Goal: Task Accomplishment & Management: Use online tool/utility

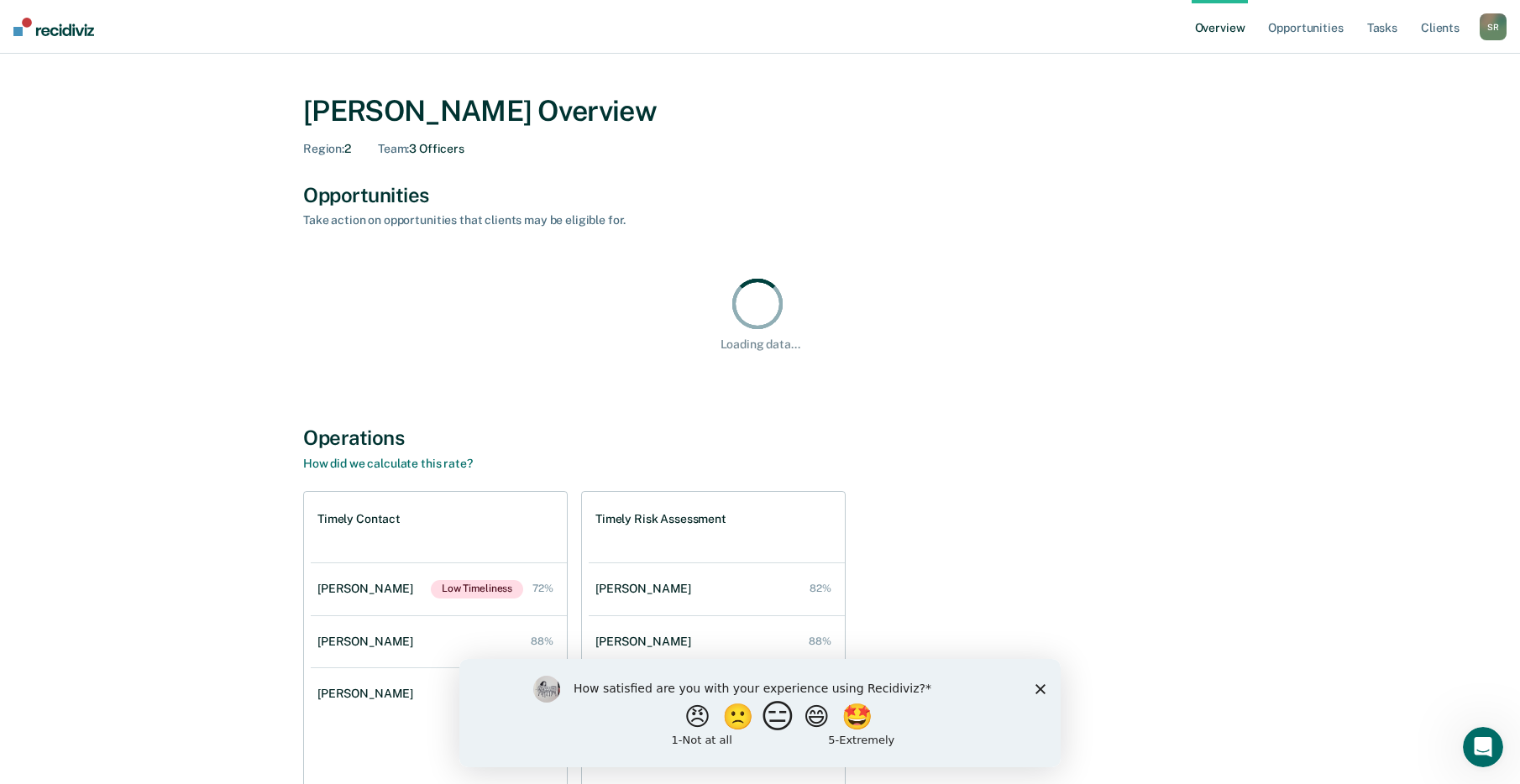
click at [781, 719] on button "😑" at bounding box center [780, 716] width 40 height 34
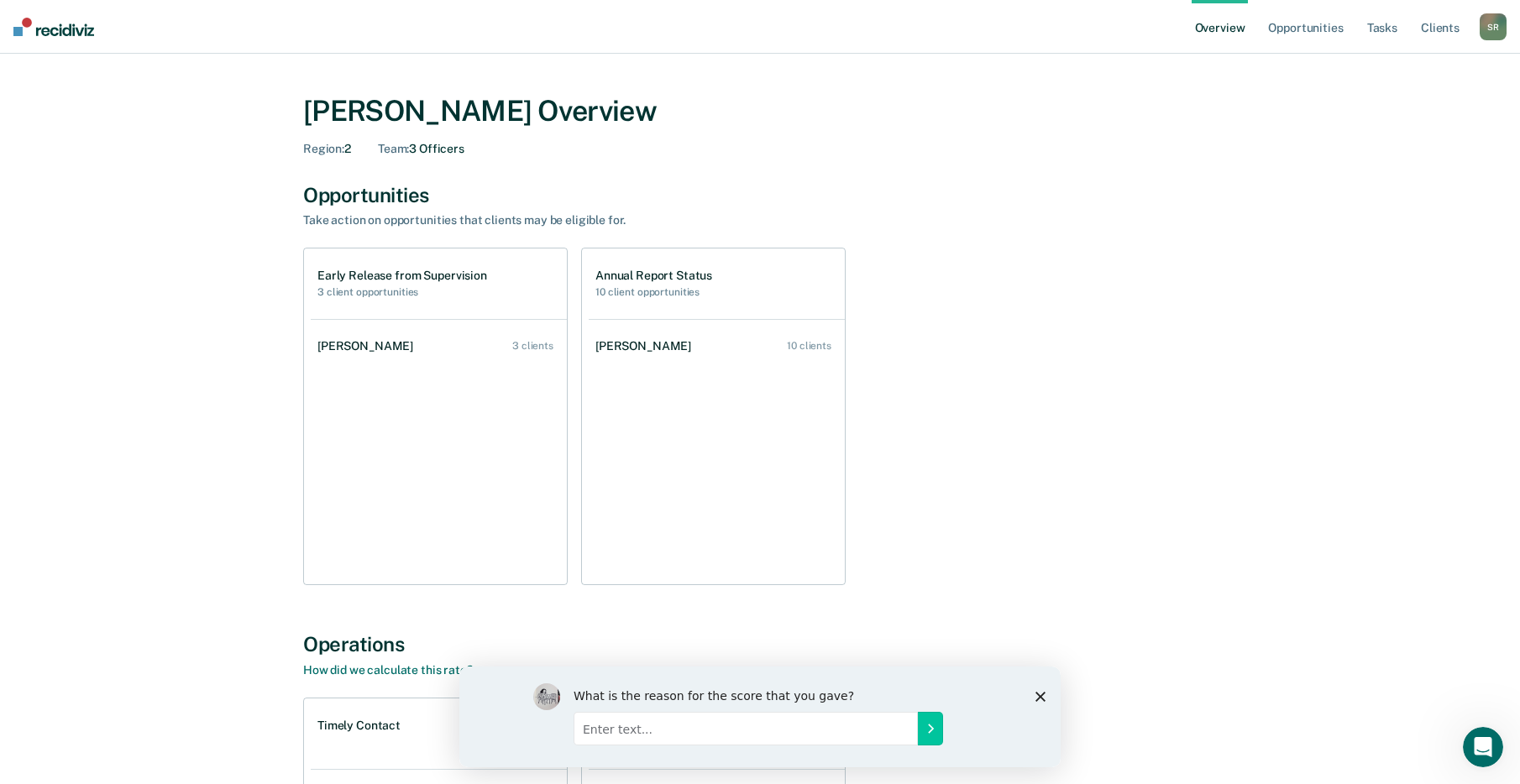
click at [637, 736] on input "Enter text..." at bounding box center [746, 727] width 345 height 34
type input "The information does not align with information in OIMS"
click at [900, 734] on input "The information does not align with information in OIMS" at bounding box center [746, 727] width 345 height 34
click at [934, 731] on icon "Submit your response" at bounding box center [930, 727] width 14 height 14
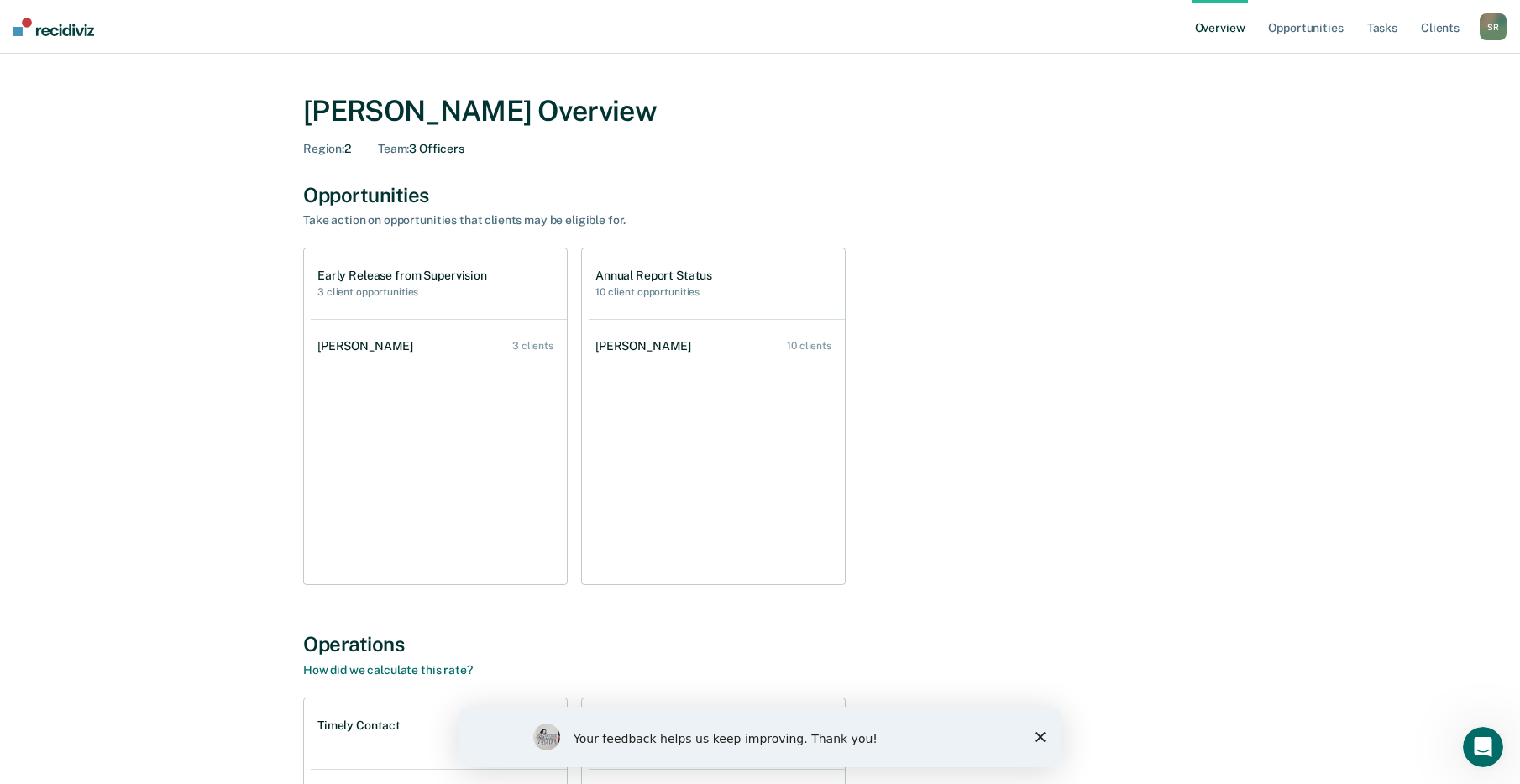
drag, startPoint x: 1039, startPoint y: 736, endPoint x: 1027, endPoint y: 714, distance: 25.1
click at [1040, 736] on icon "Close survey" at bounding box center [1040, 736] width 10 height 10
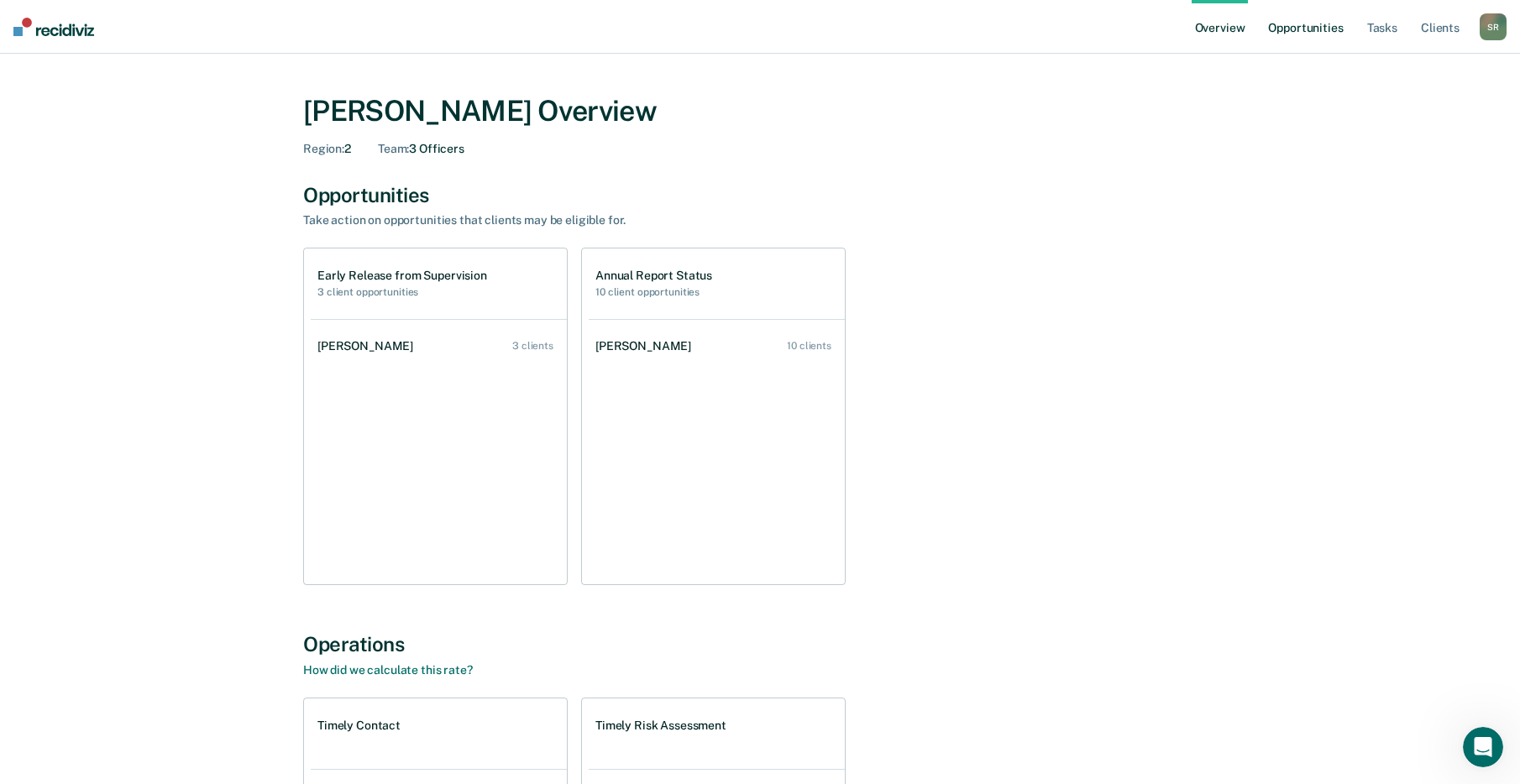
click at [1304, 26] on link "Opportunities" at bounding box center [1305, 27] width 81 height 54
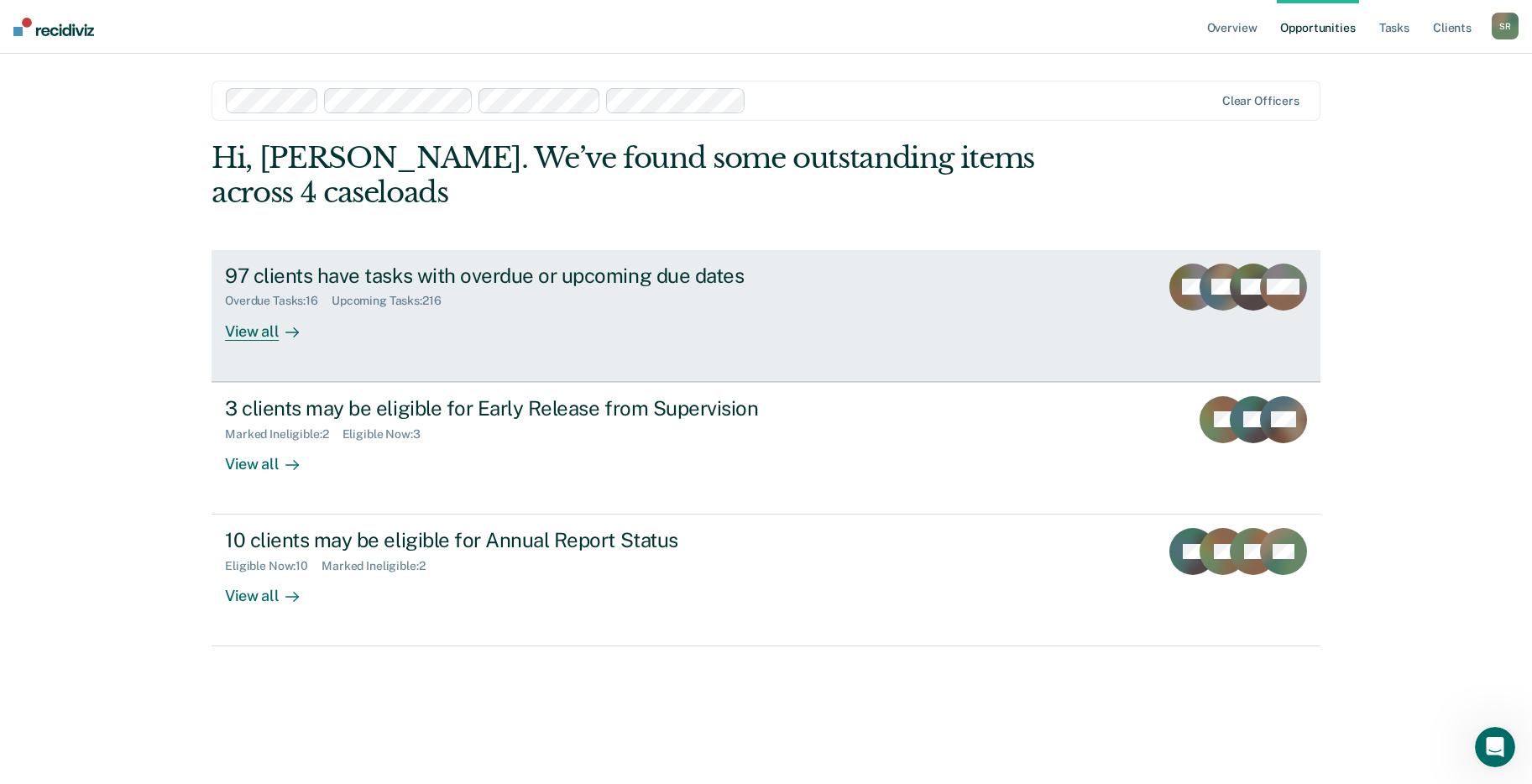
click at [268, 334] on div "View all" at bounding box center [272, 324] width 94 height 33
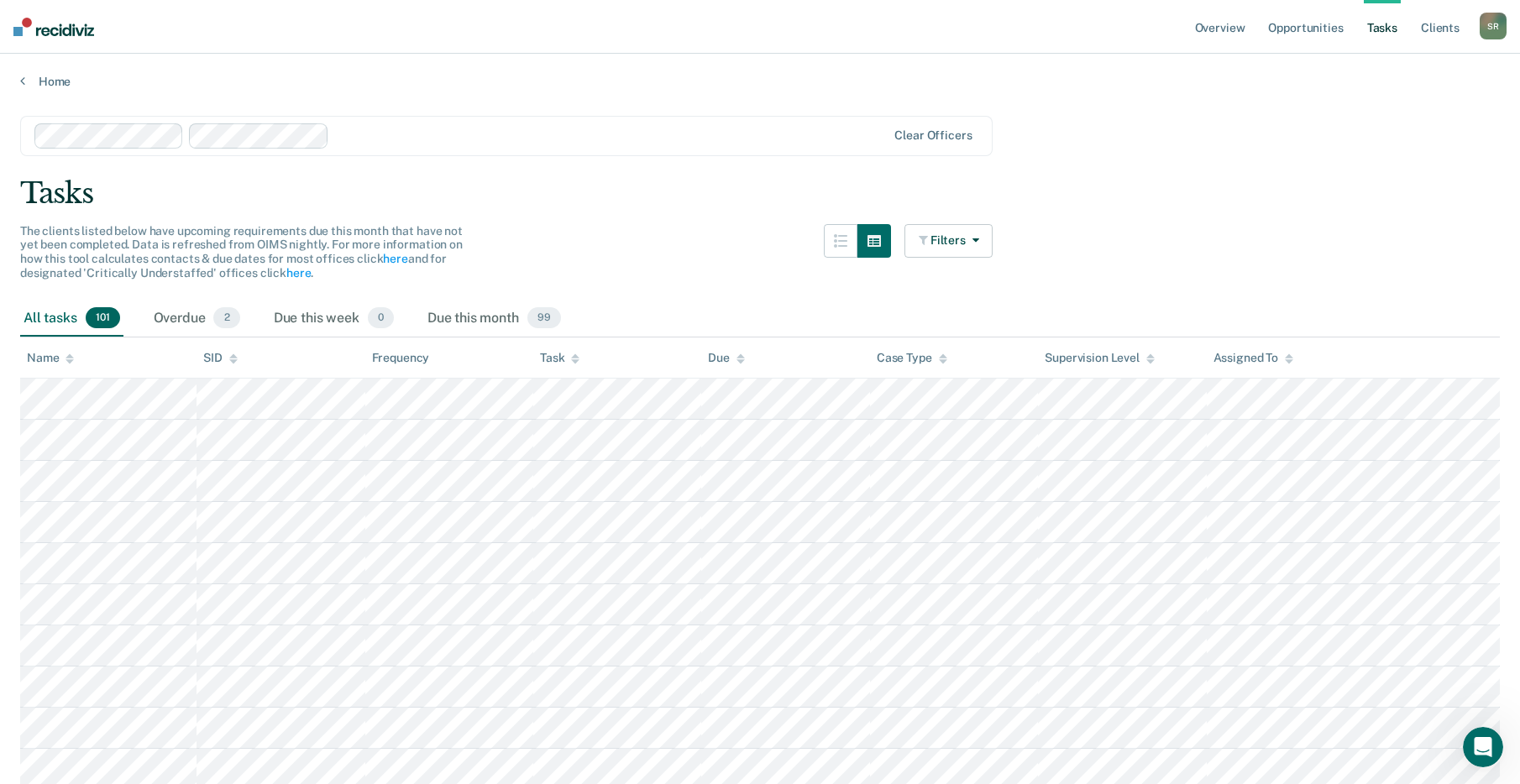
click at [359, 136] on div at bounding box center [611, 135] width 551 height 19
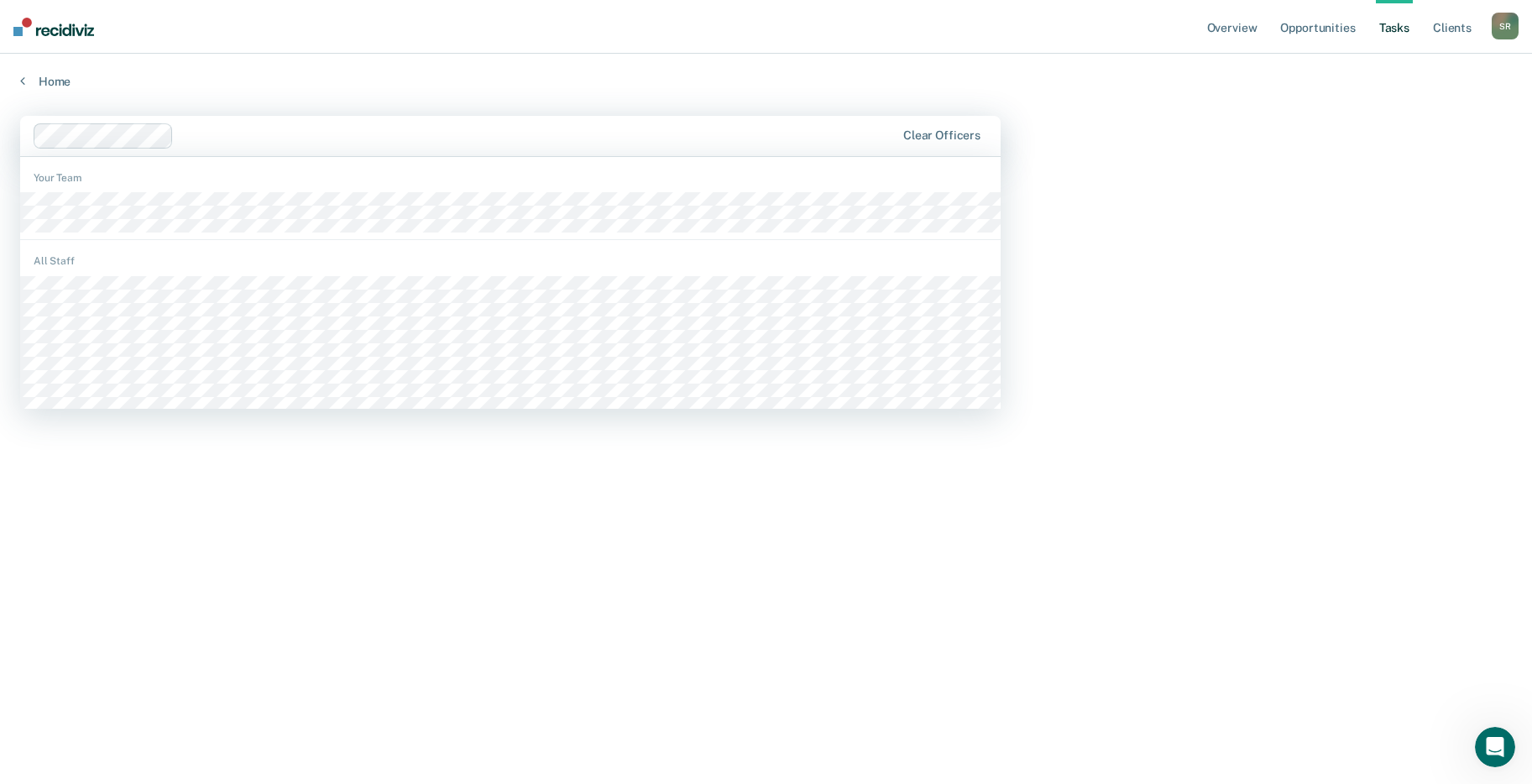
click at [218, 139] on div at bounding box center [538, 135] width 715 height 19
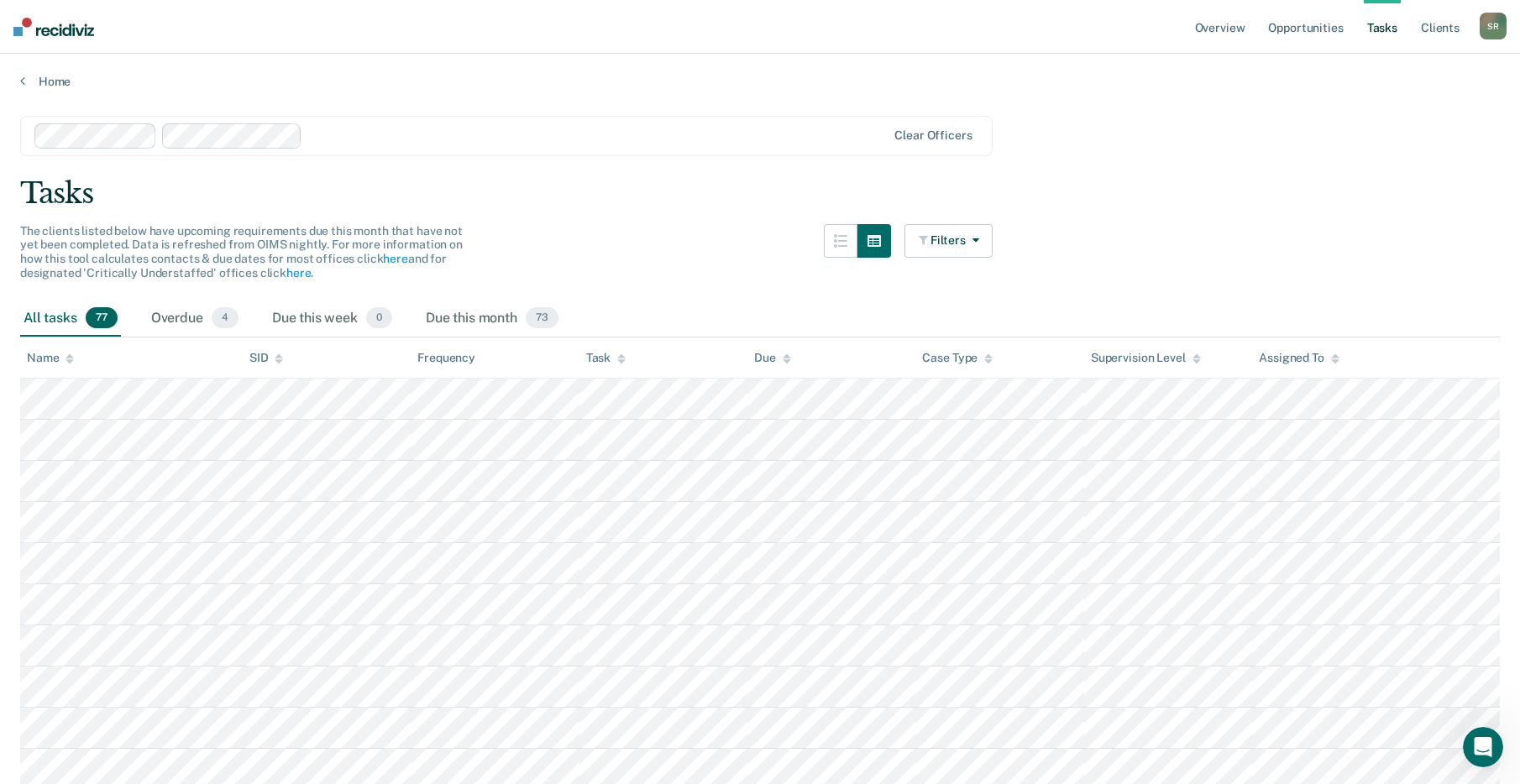
click at [608, 356] on div "Task" at bounding box center [606, 357] width 40 height 14
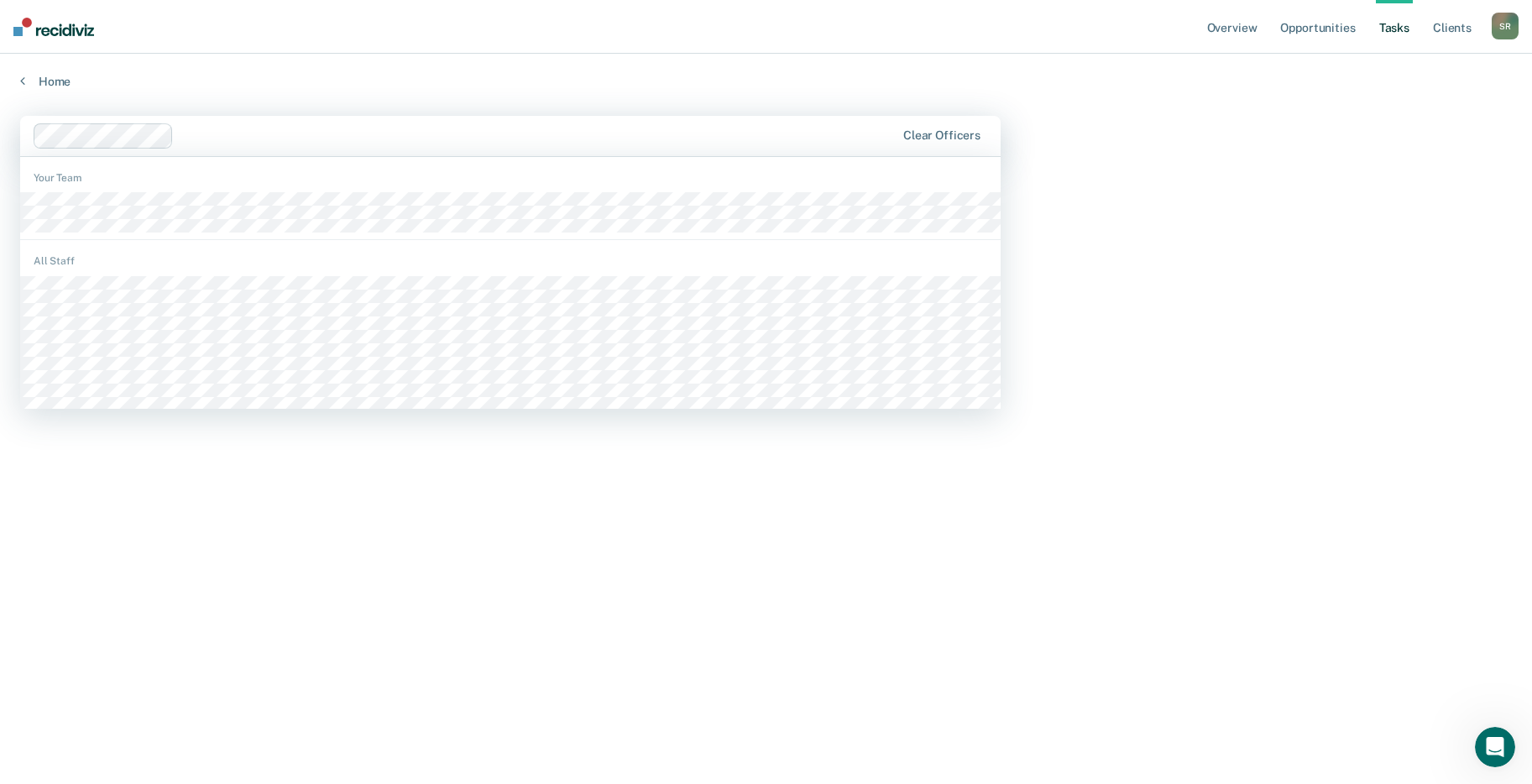
click at [193, 139] on div at bounding box center [538, 135] width 715 height 19
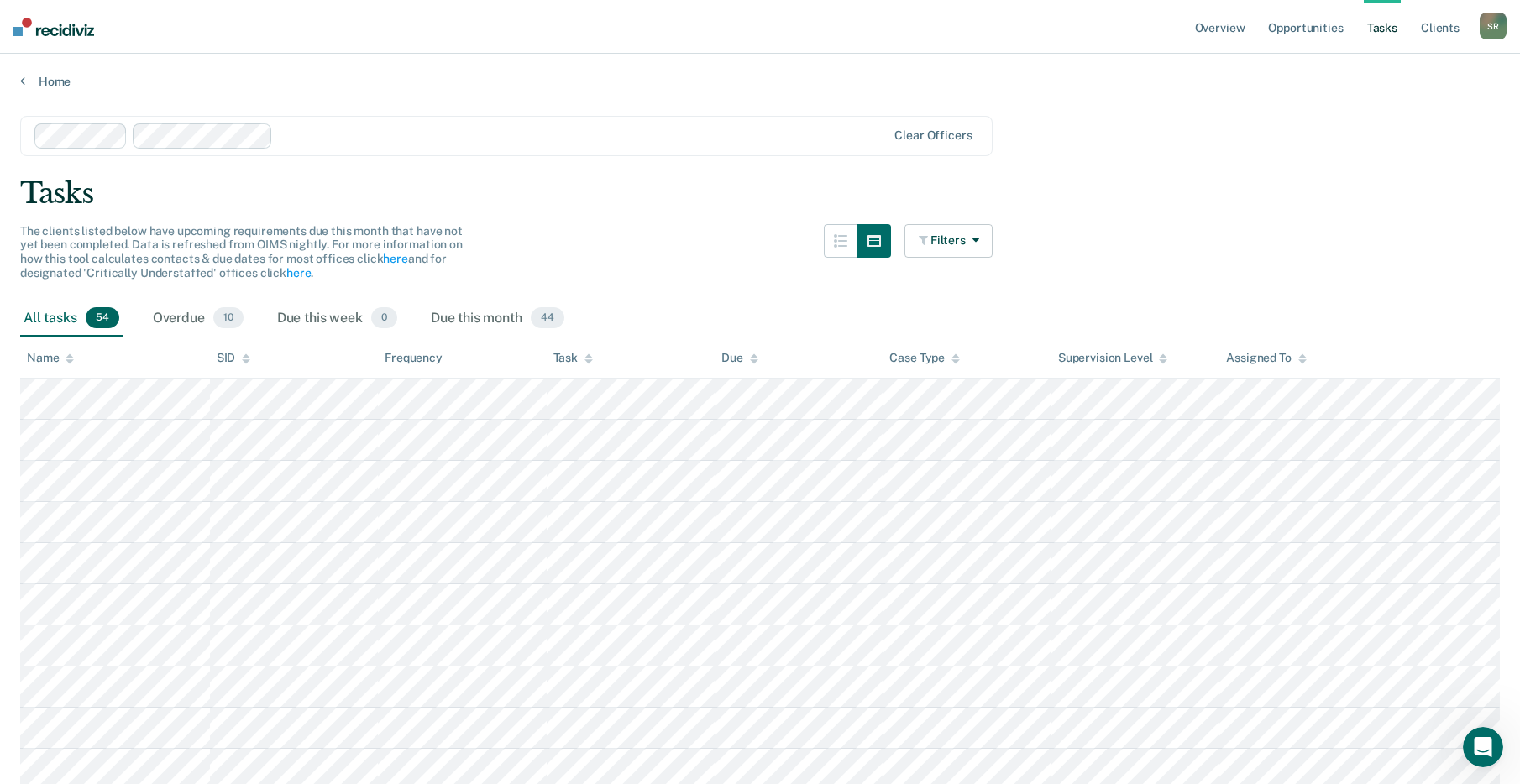
click at [573, 352] on div "Task" at bounding box center [573, 357] width 40 height 14
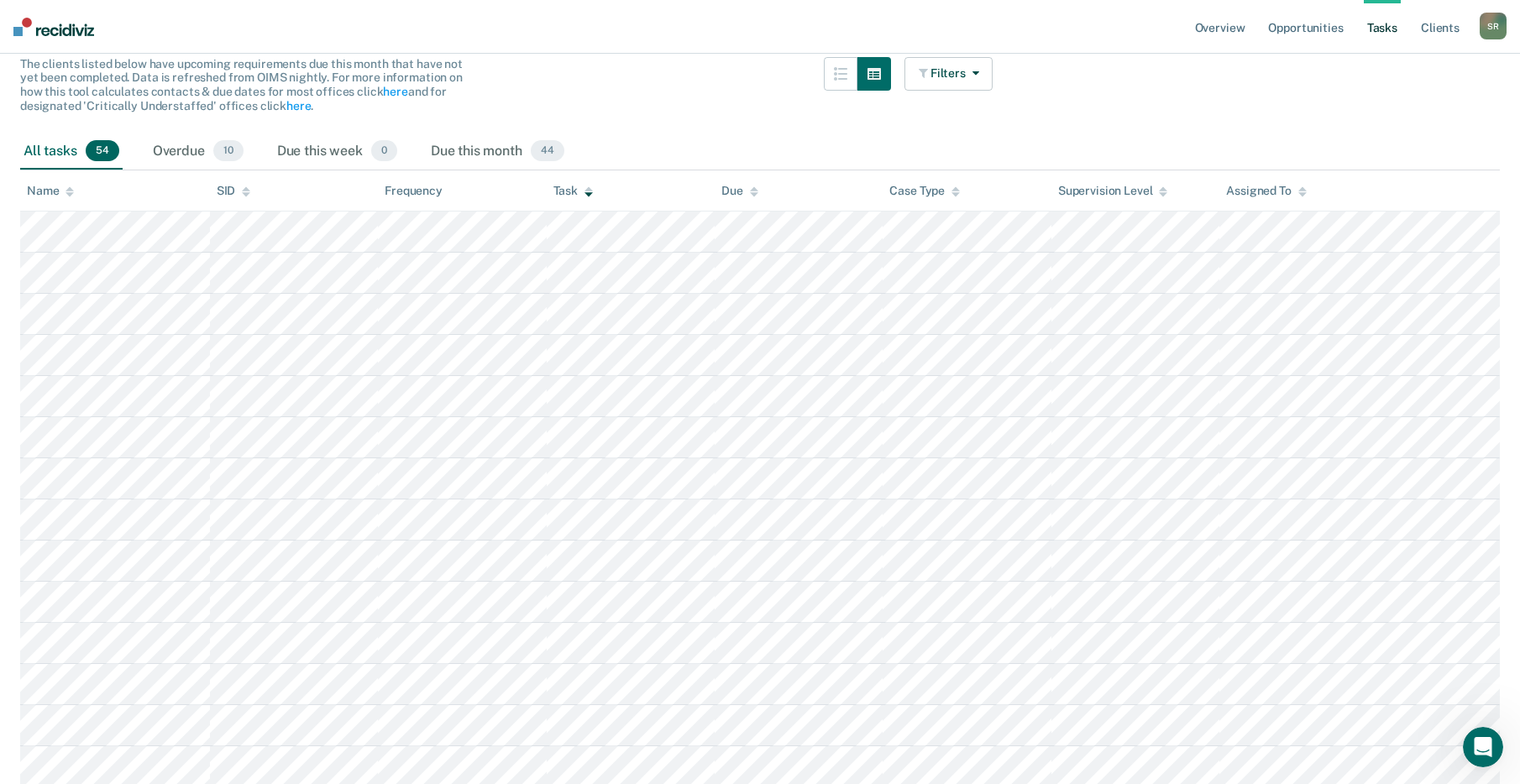
scroll to position [120, 0]
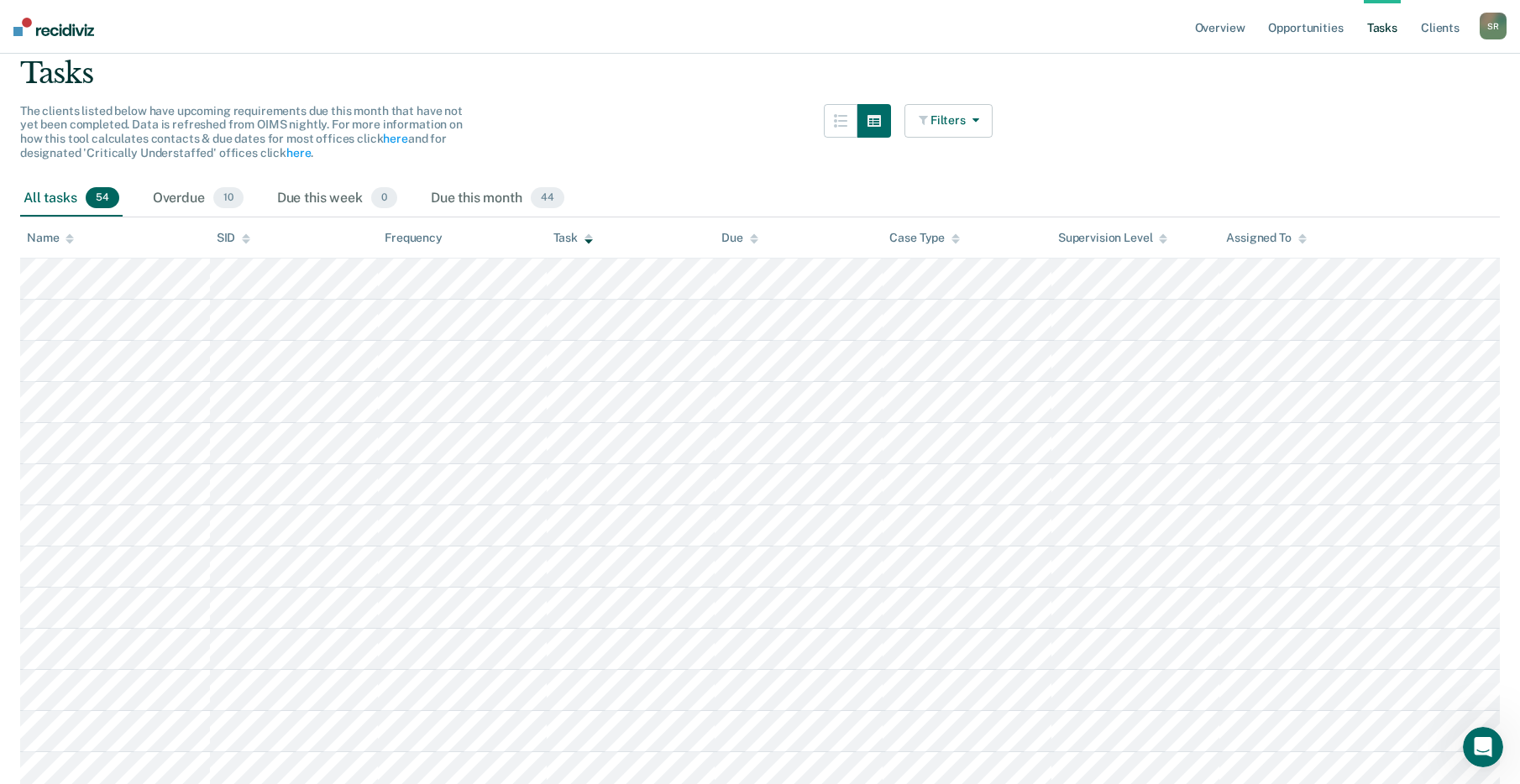
click at [985, 127] on button "Filters" at bounding box center [949, 121] width 89 height 34
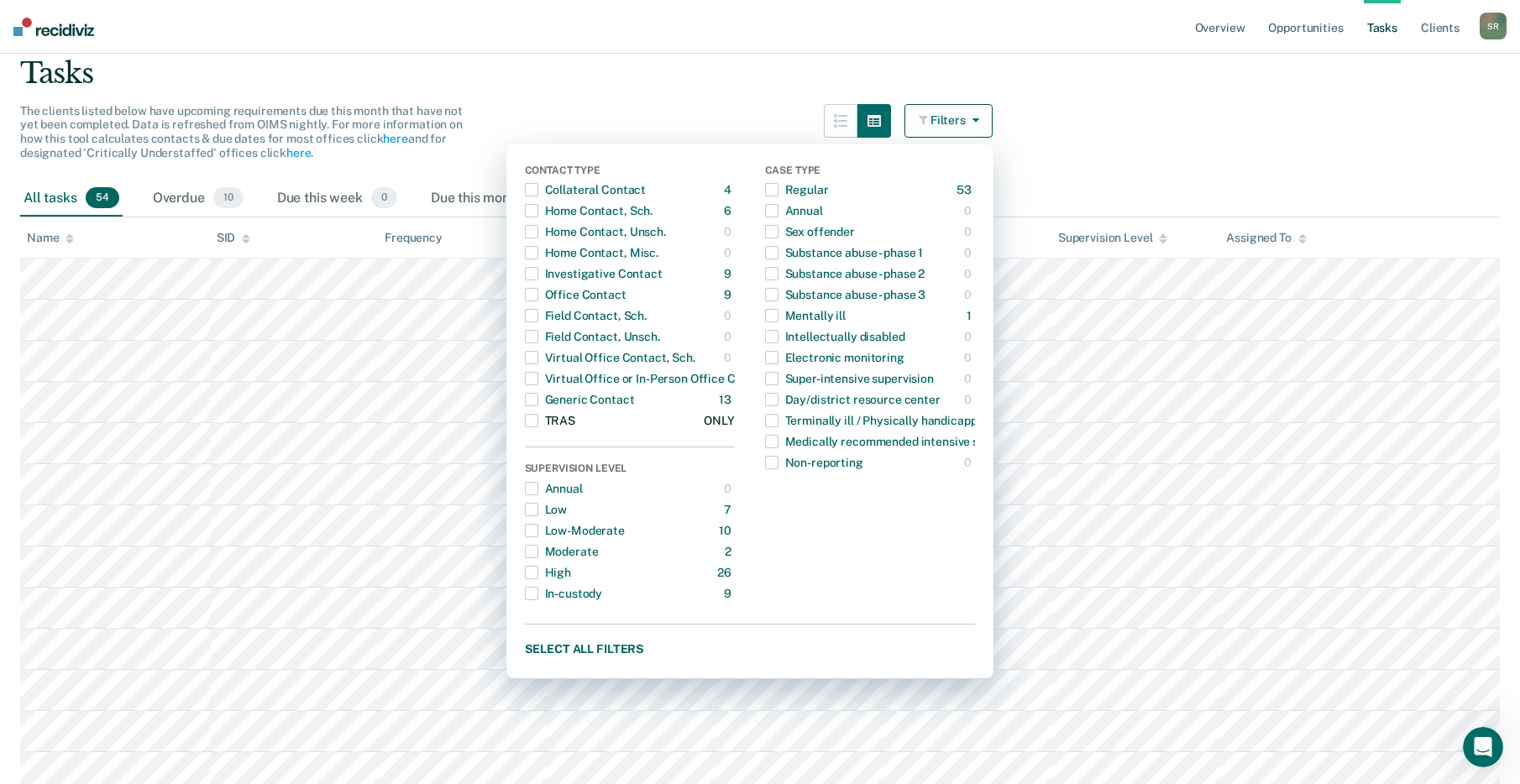
click at [538, 418] on span "button" at bounding box center [531, 421] width 14 height 14
click at [1129, 144] on main "Clear officers Tasks The clients listed below have upcoming requirements due th…" at bounding box center [760, 412] width 1520 height 886
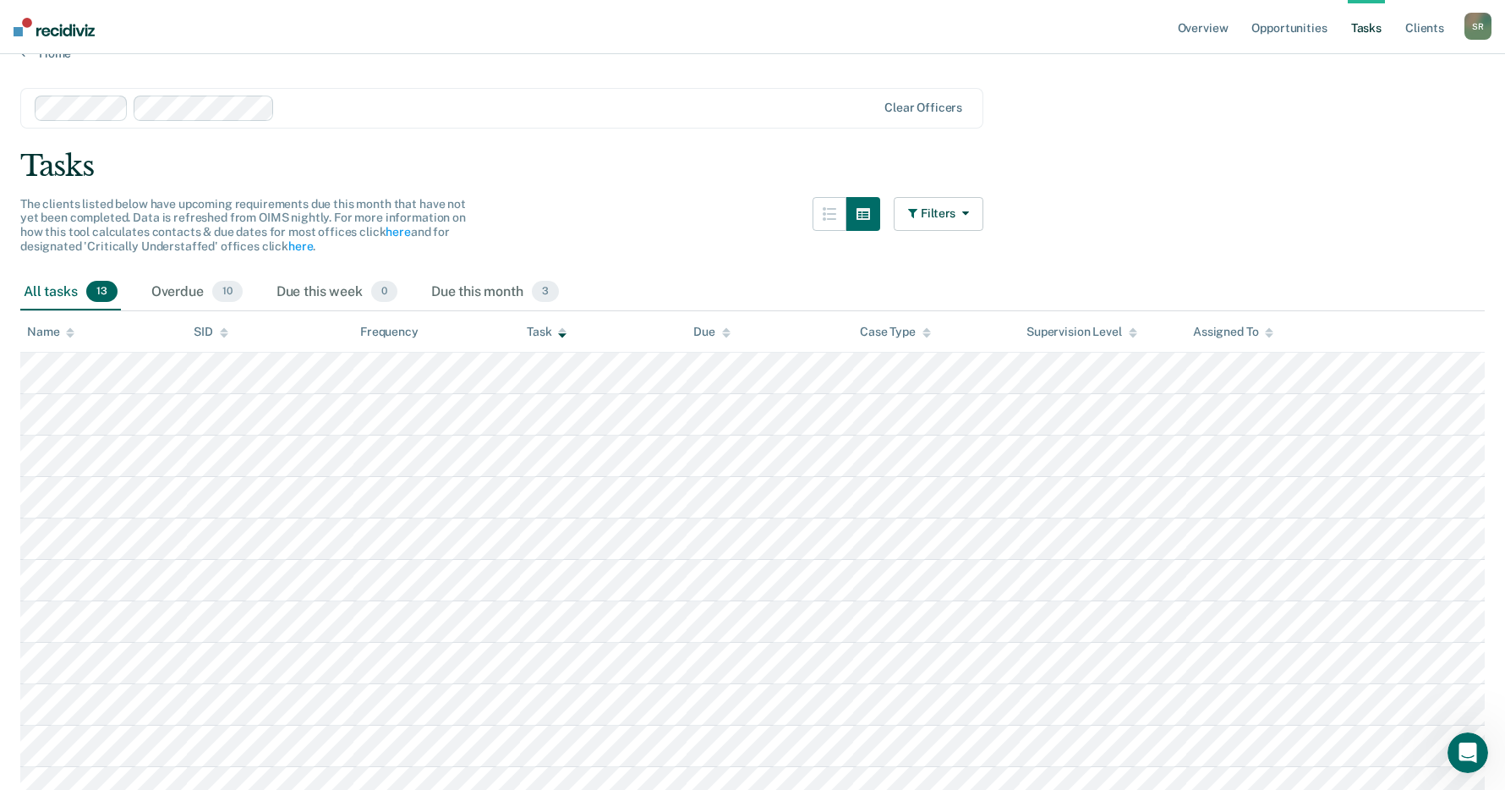
scroll to position [0, 0]
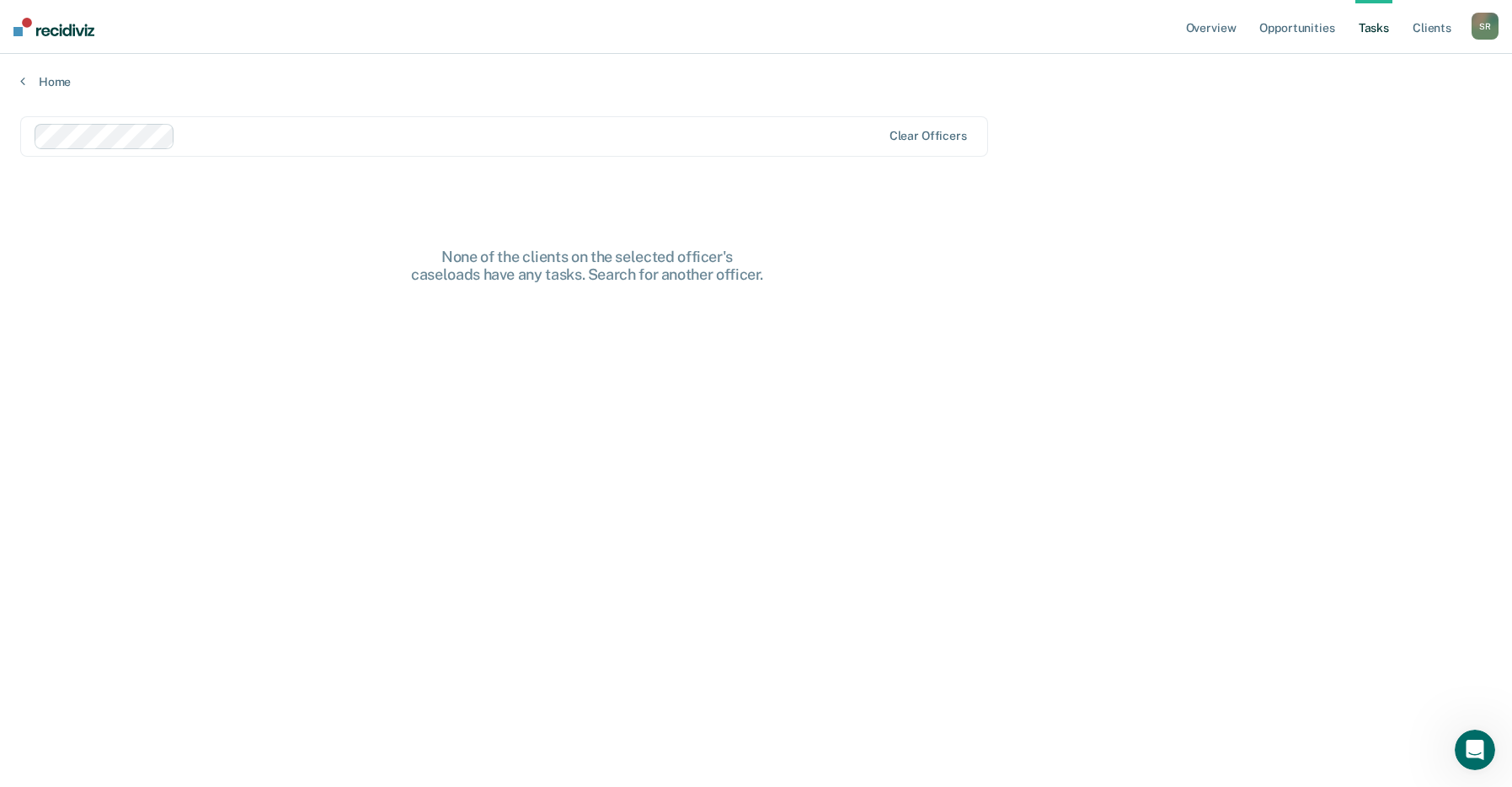
click at [200, 144] on div at bounding box center [532, 135] width 699 height 19
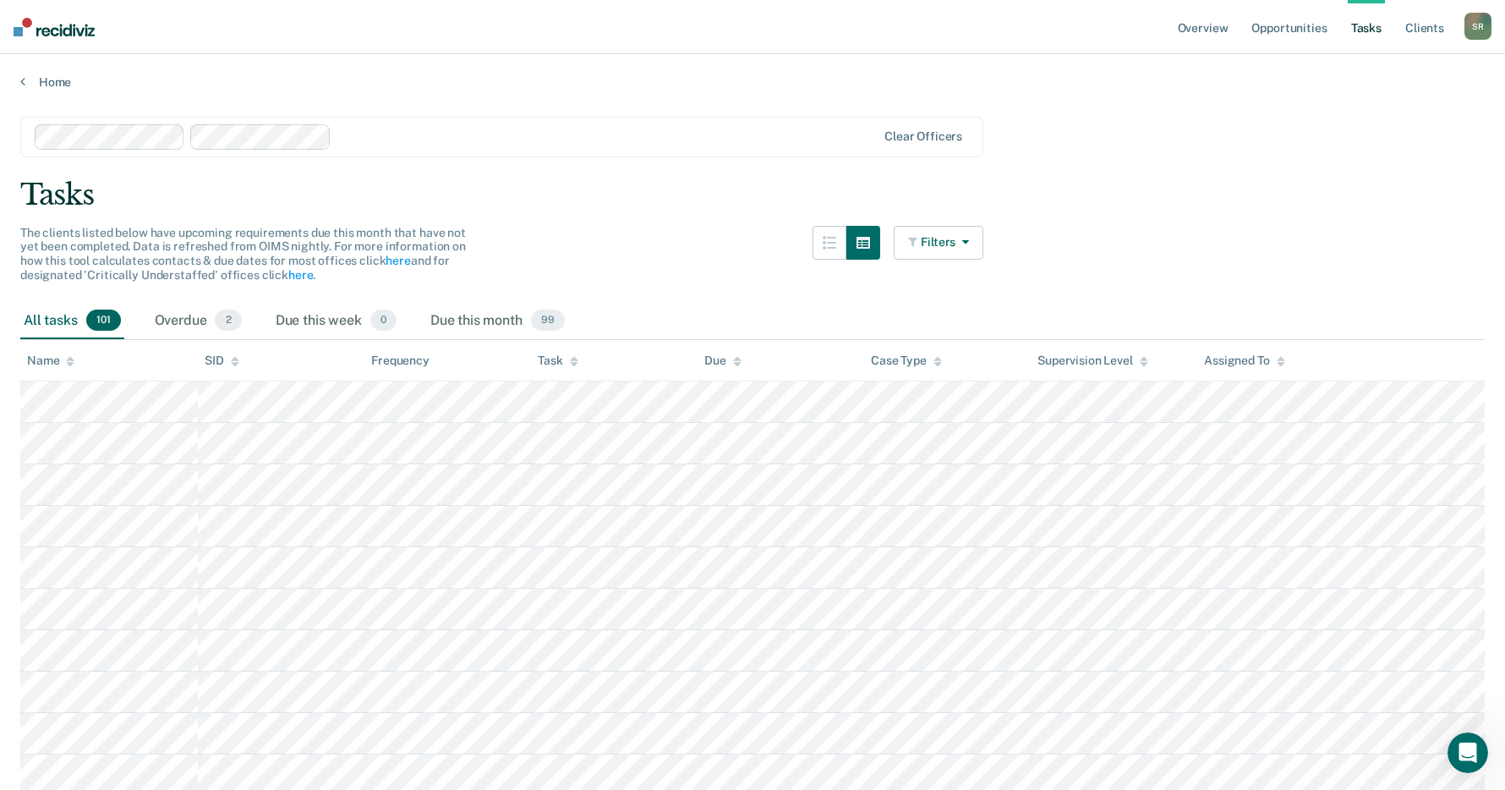
click at [969, 245] on icon "button" at bounding box center [963, 242] width 14 height 12
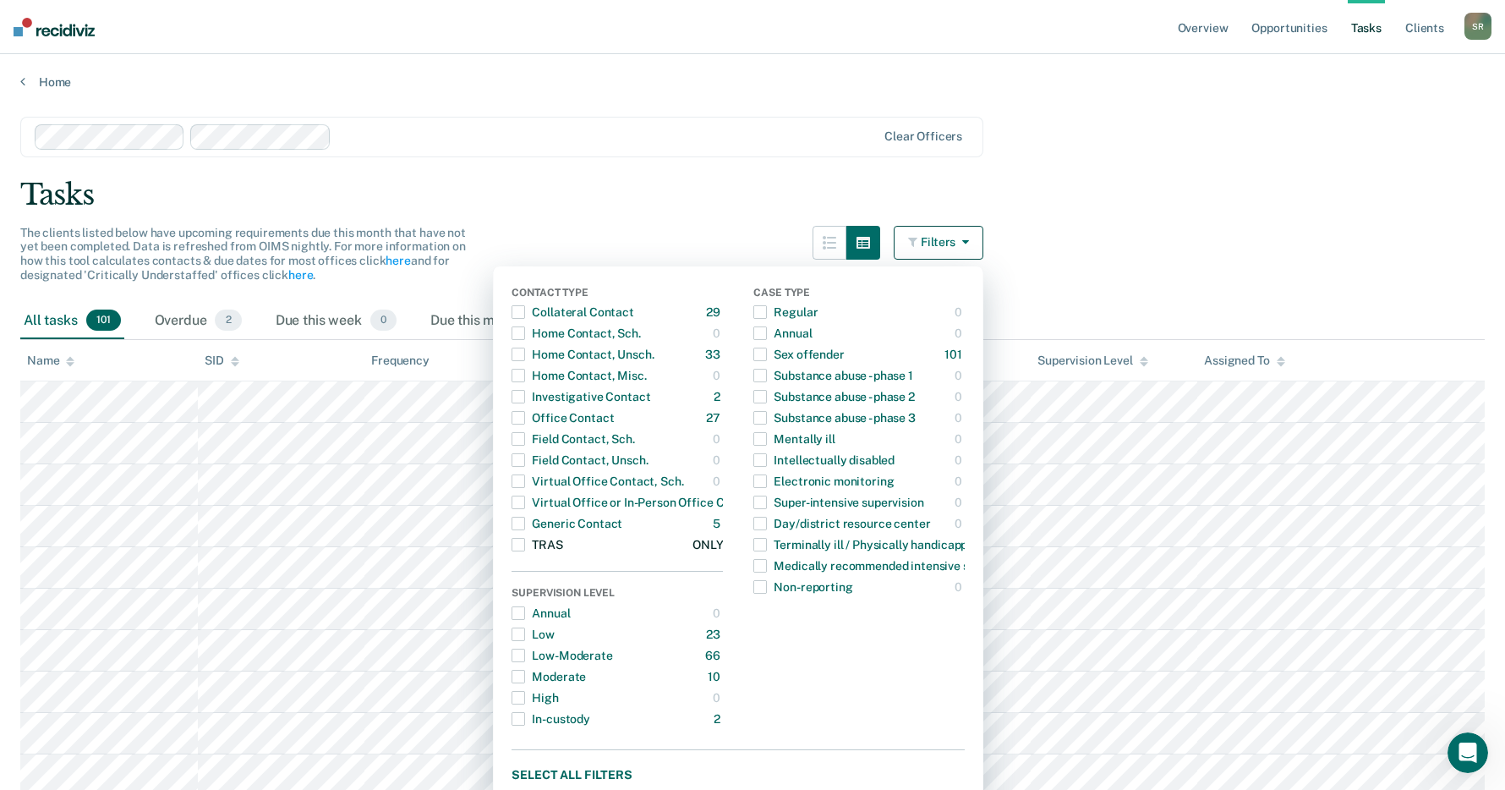
click at [525, 542] on span "button" at bounding box center [519, 545] width 14 height 14
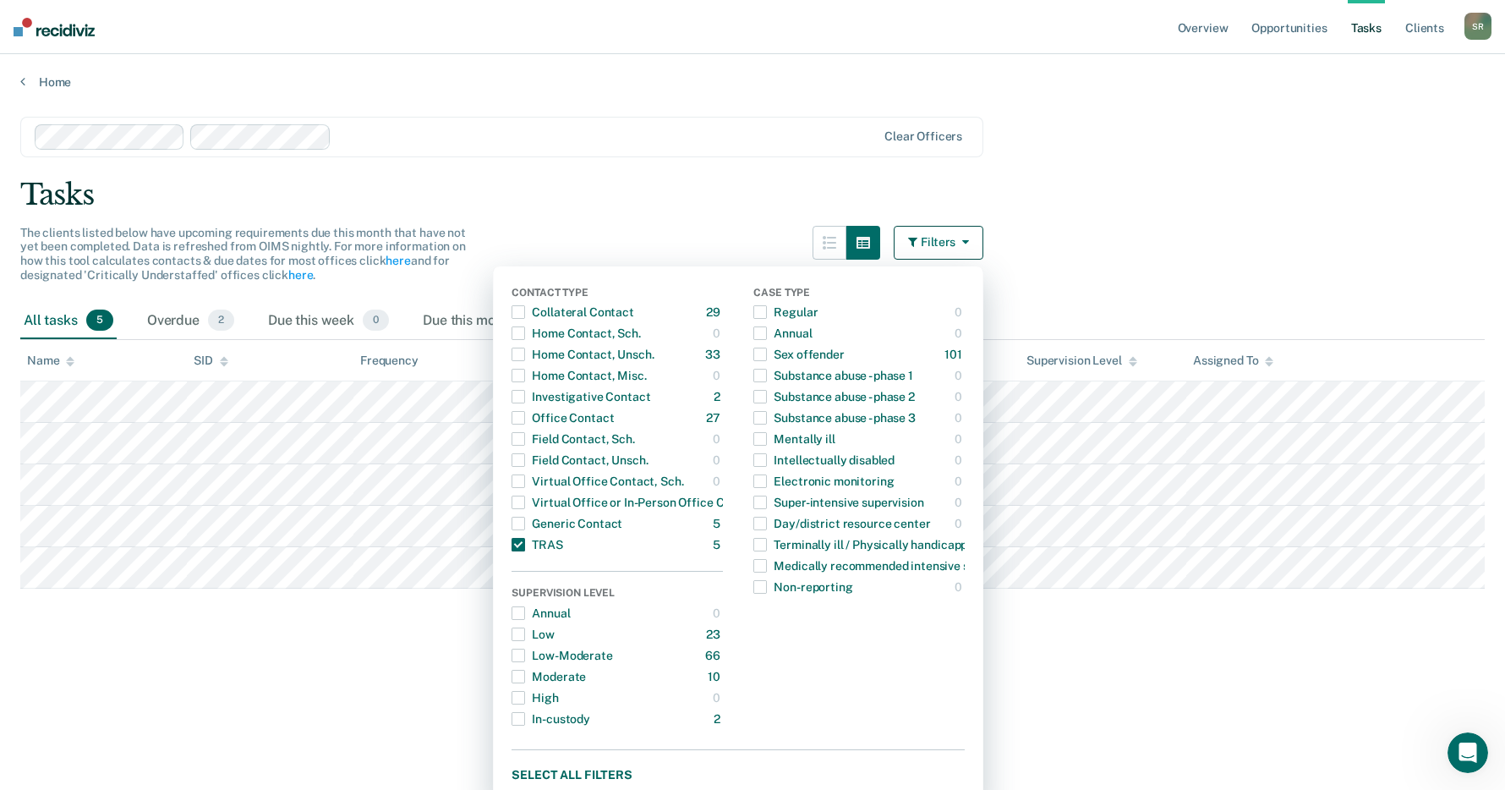
click at [1262, 251] on main "Clear officers Tasks The clients listed below have upcoming requirements due th…" at bounding box center [752, 437] width 1505 height 695
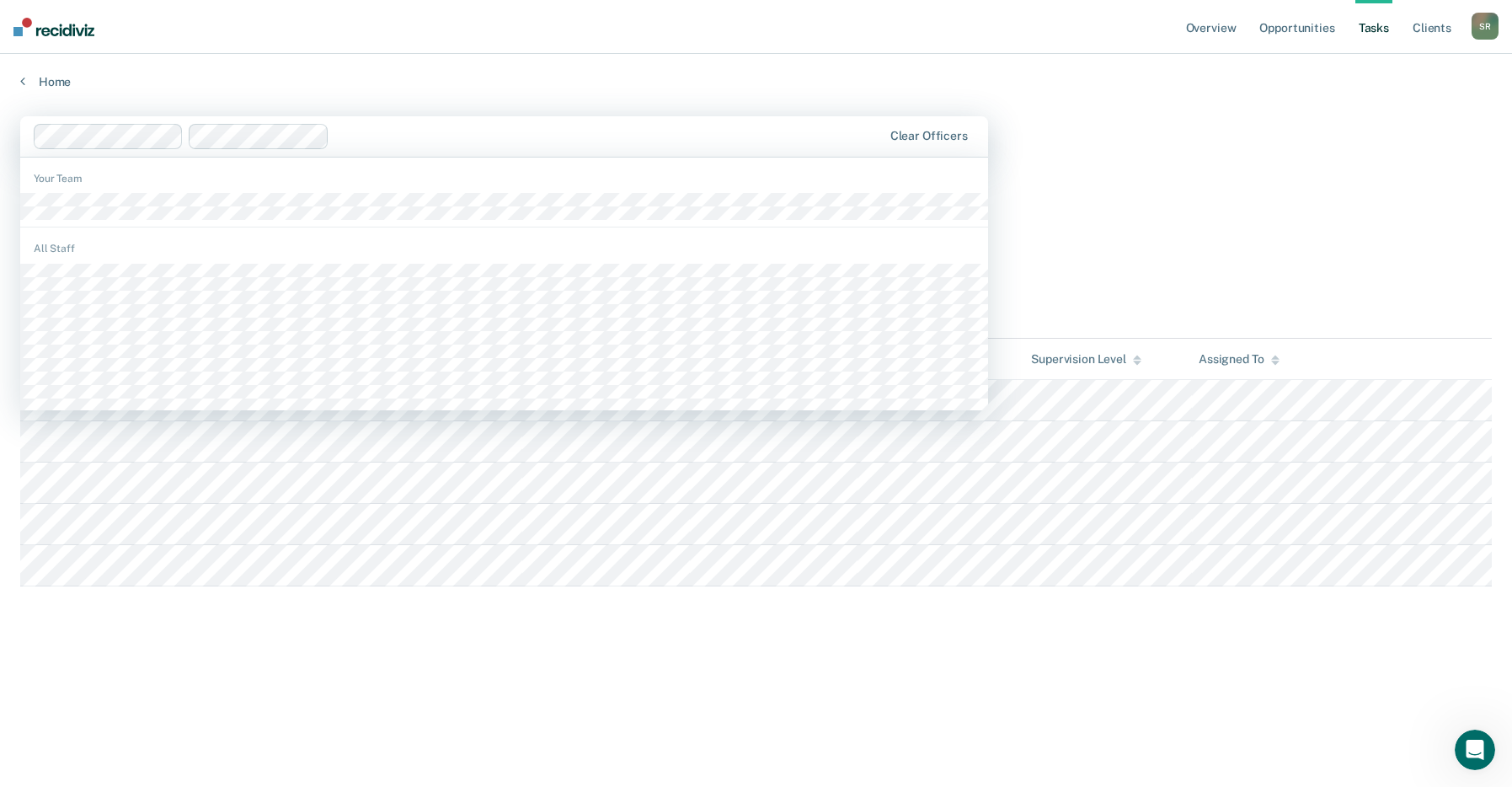
click at [378, 140] on div at bounding box center [609, 135] width 546 height 19
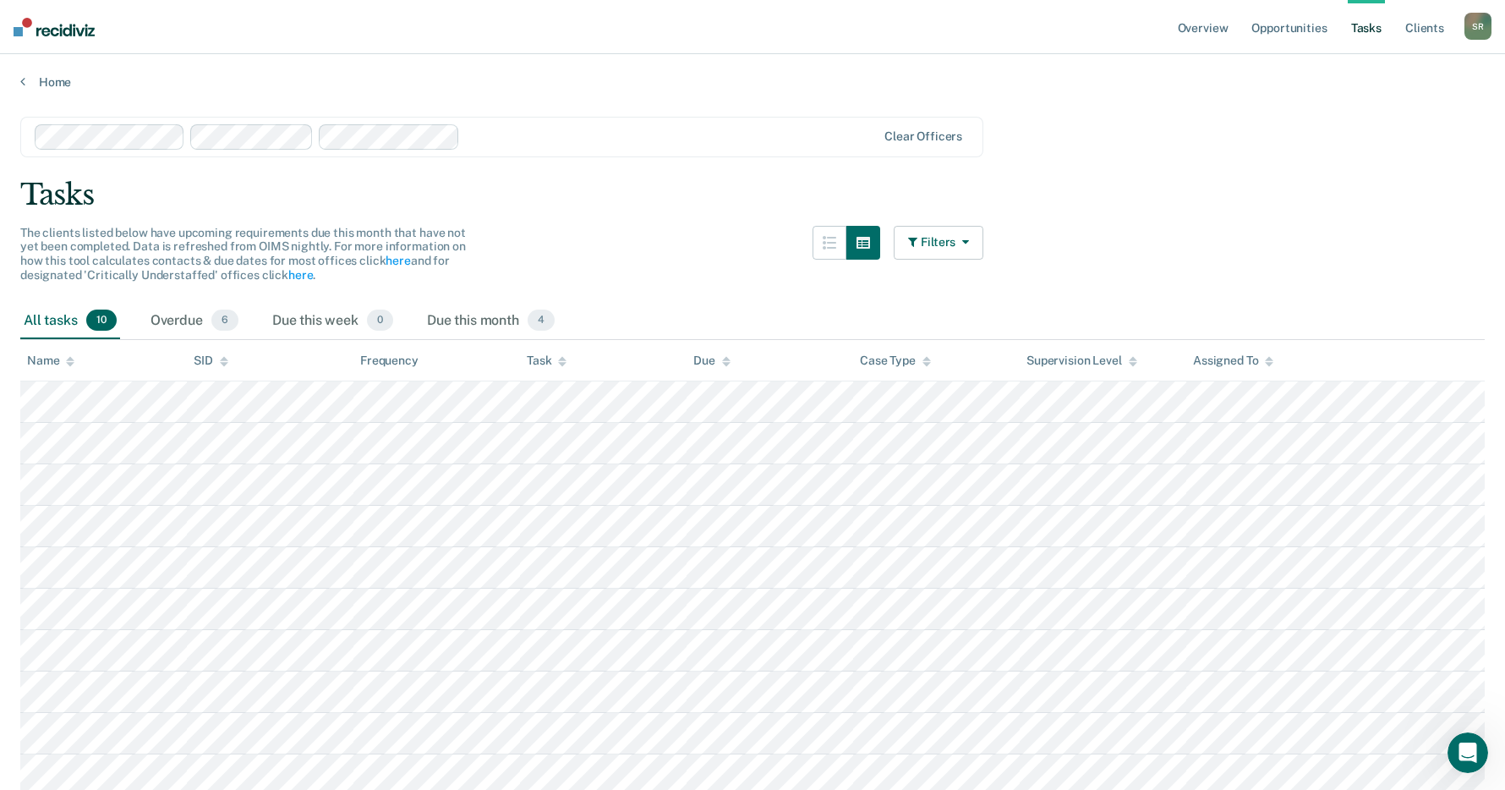
click at [969, 246] on icon "button" at bounding box center [963, 242] width 14 height 12
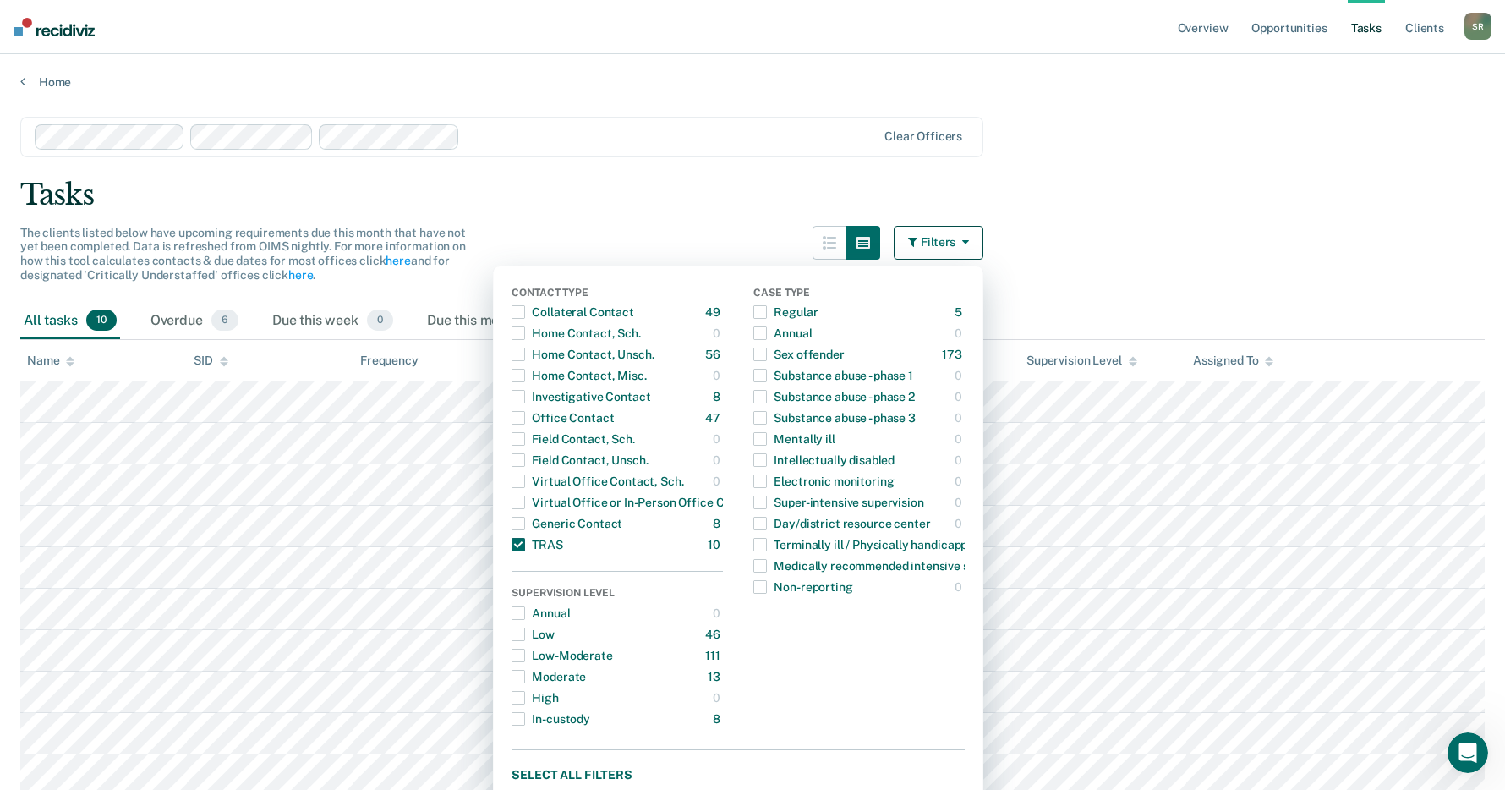
click at [1154, 247] on main "Clear officers Tasks The clients listed below have upcoming requirements due th…" at bounding box center [752, 474] width 1505 height 769
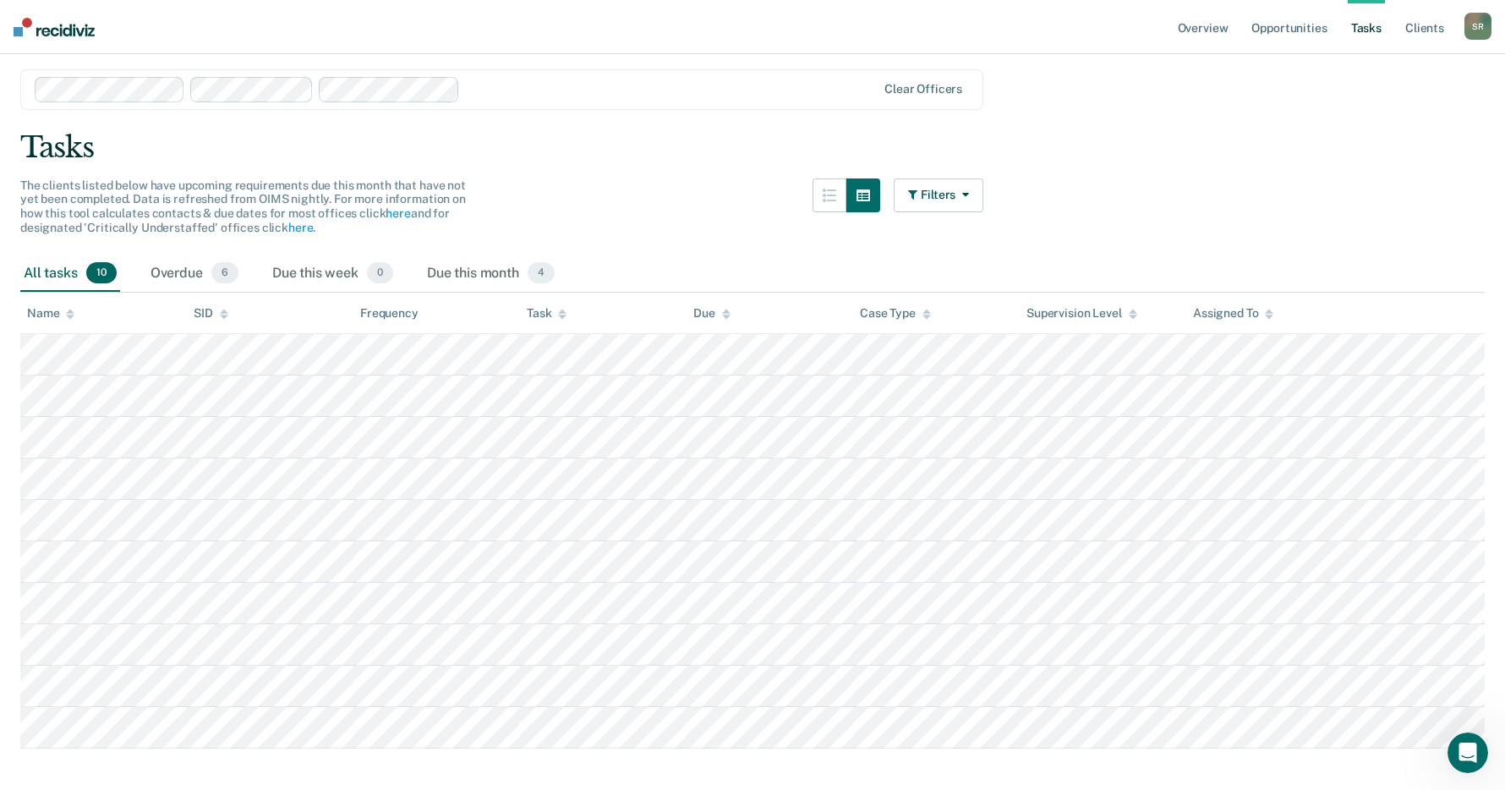
scroll to position [74, 0]
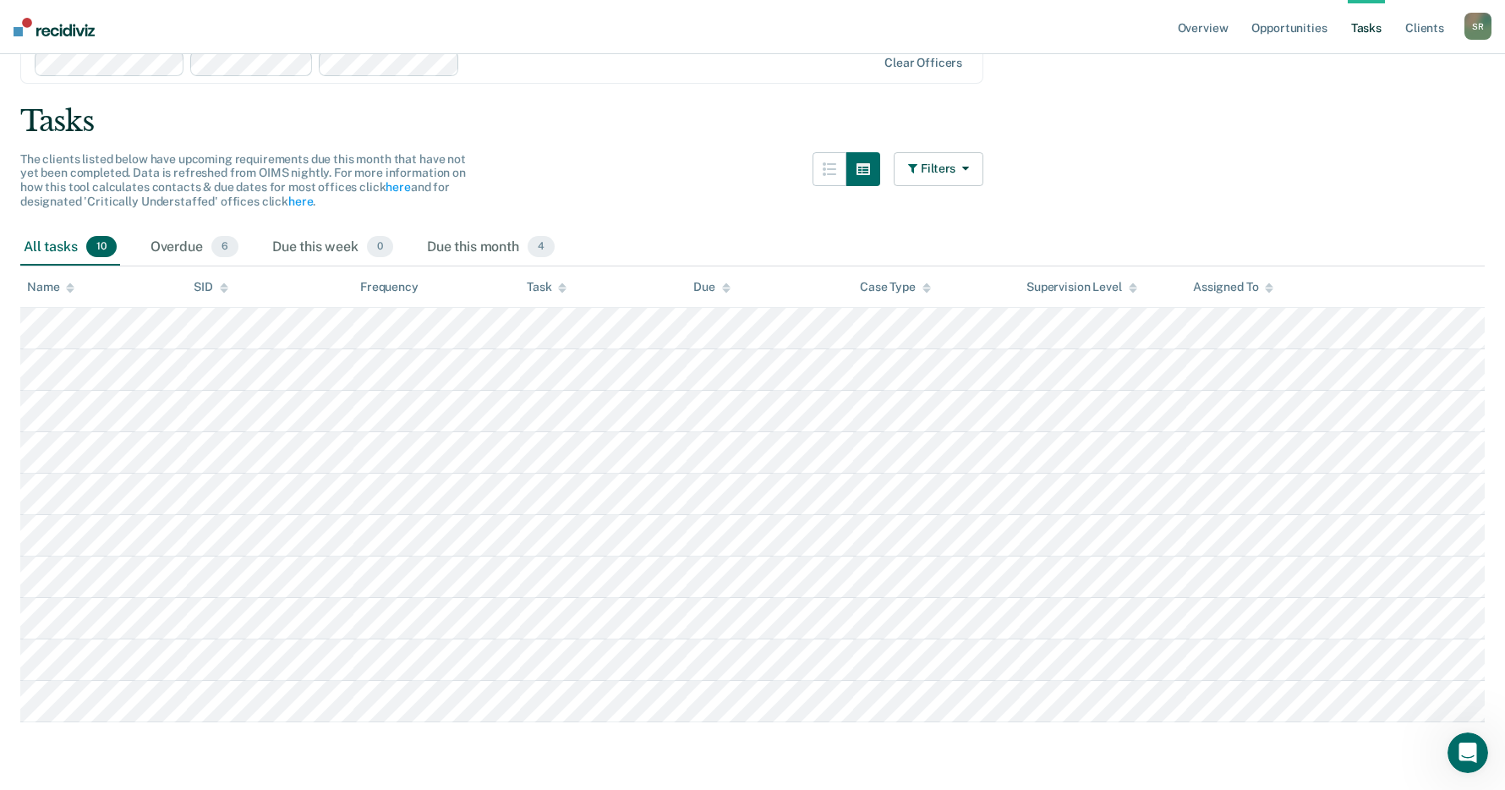
click at [1272, 291] on icon at bounding box center [1269, 290] width 8 height 4
click at [978, 170] on button "Filters" at bounding box center [939, 169] width 90 height 34
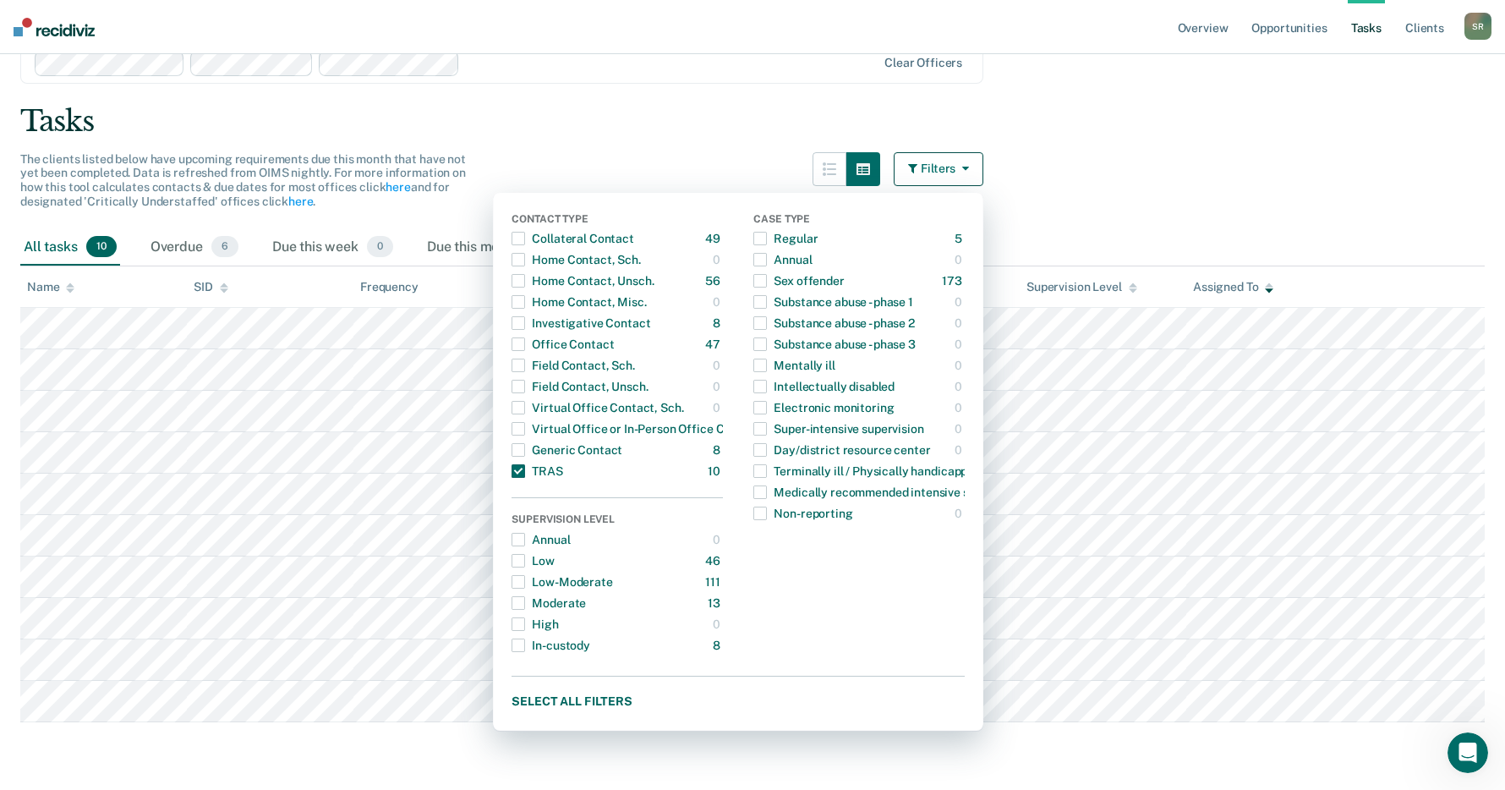
click at [1064, 175] on main "Clear officers Tasks The clients listed below have upcoming requirements due th…" at bounding box center [752, 400] width 1505 height 769
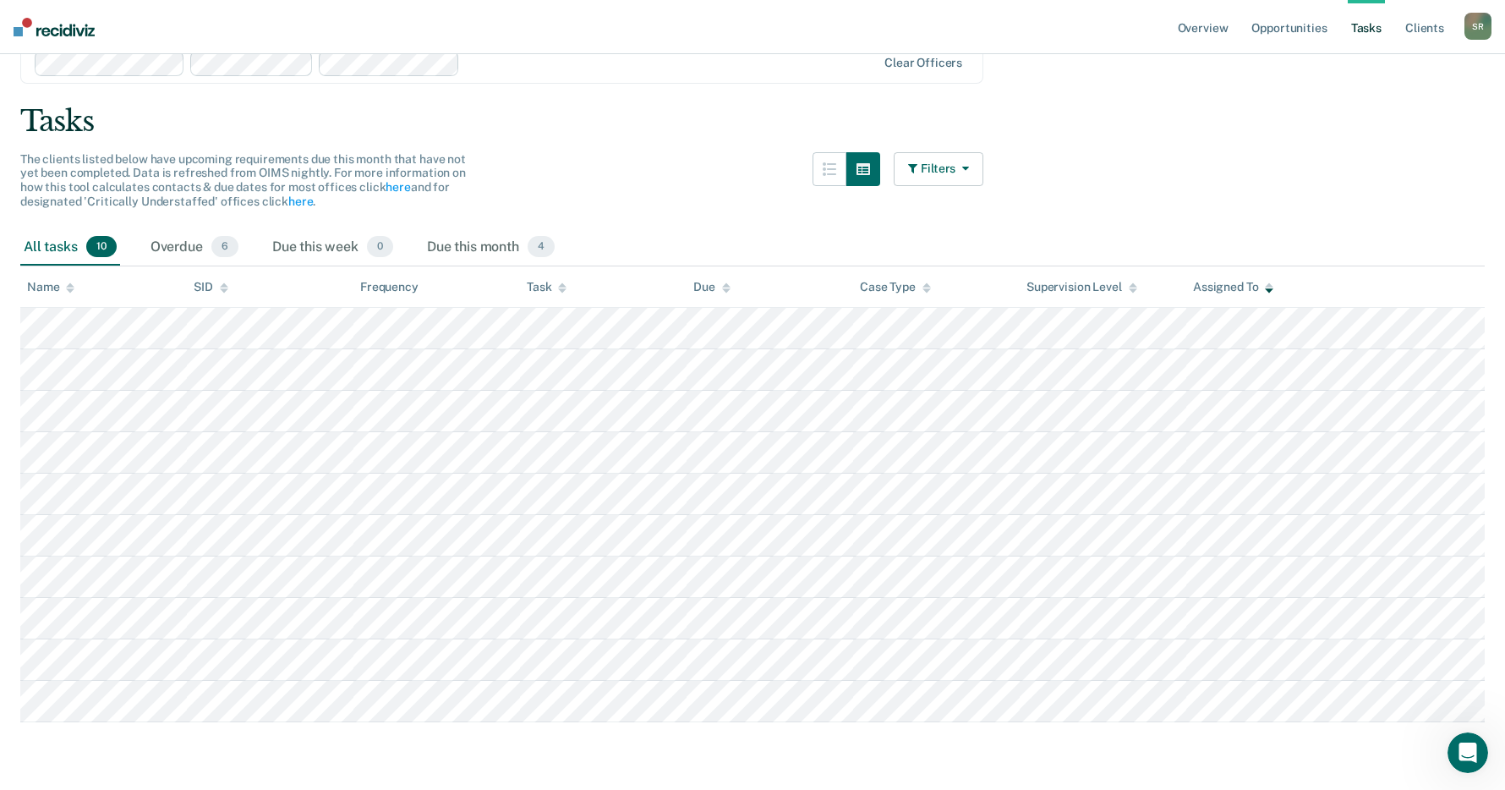
click at [978, 169] on button "Filters" at bounding box center [939, 169] width 90 height 34
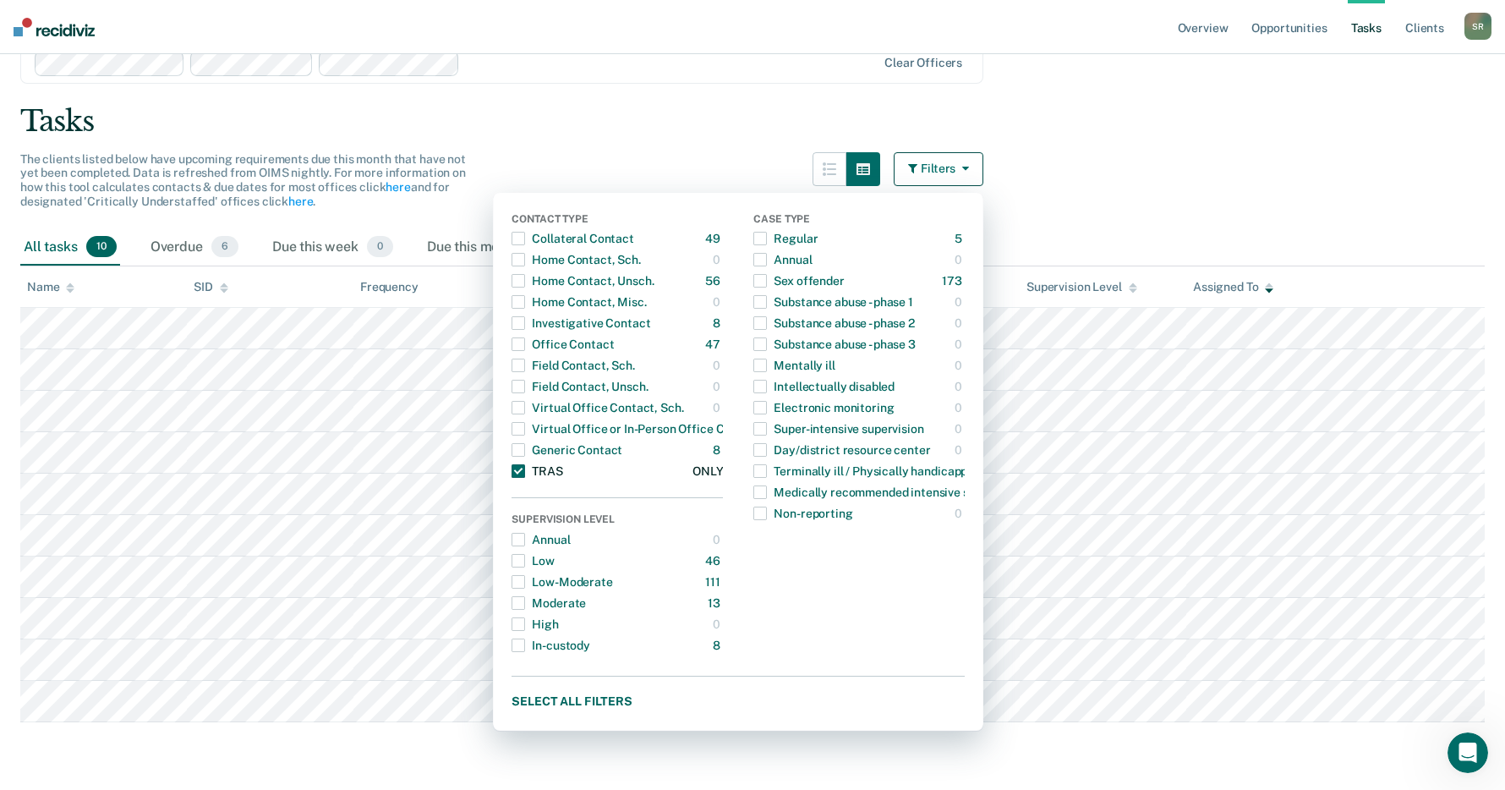
click at [524, 465] on span "button" at bounding box center [519, 471] width 14 height 14
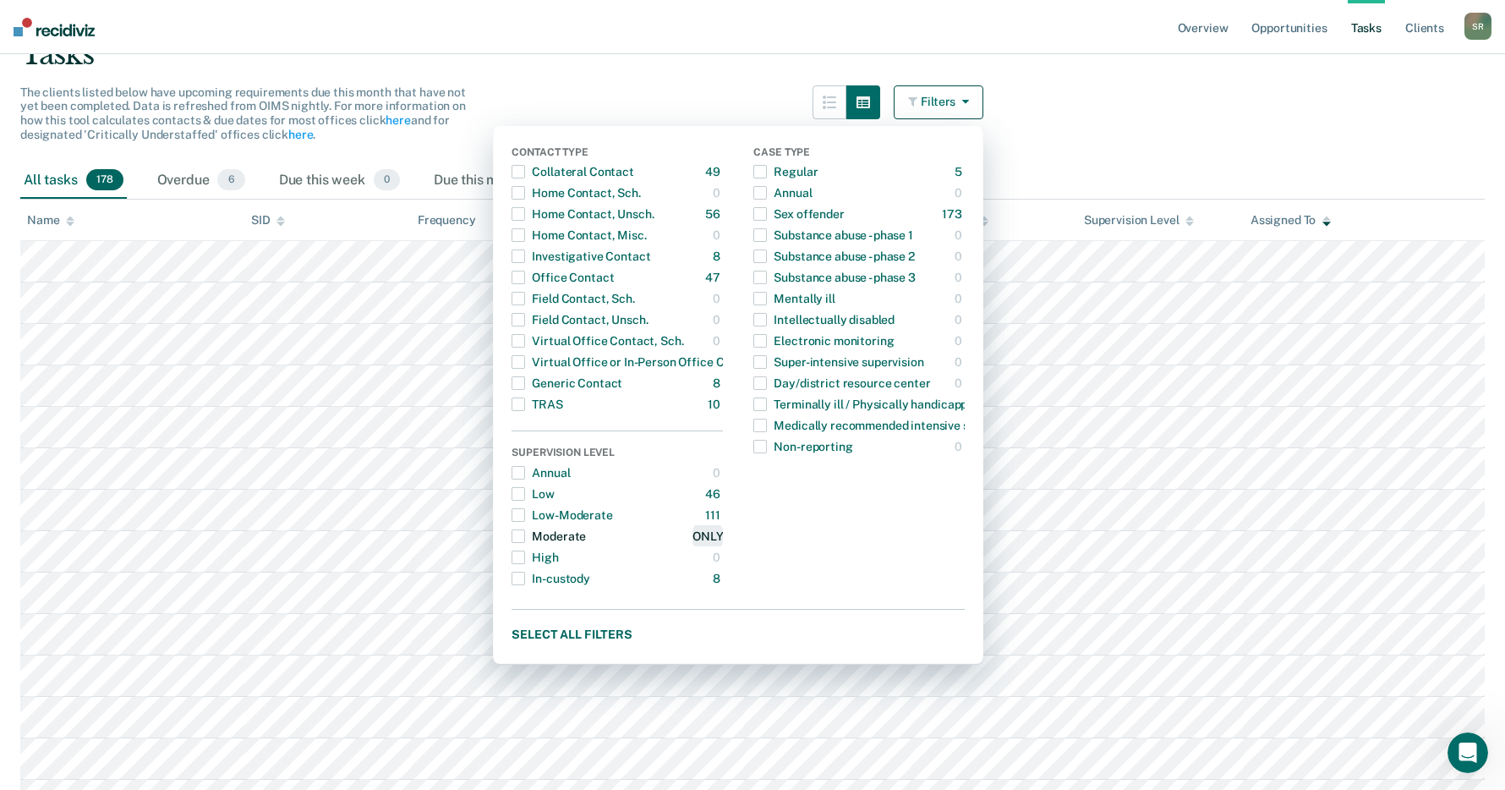
scroll to position [0, 0]
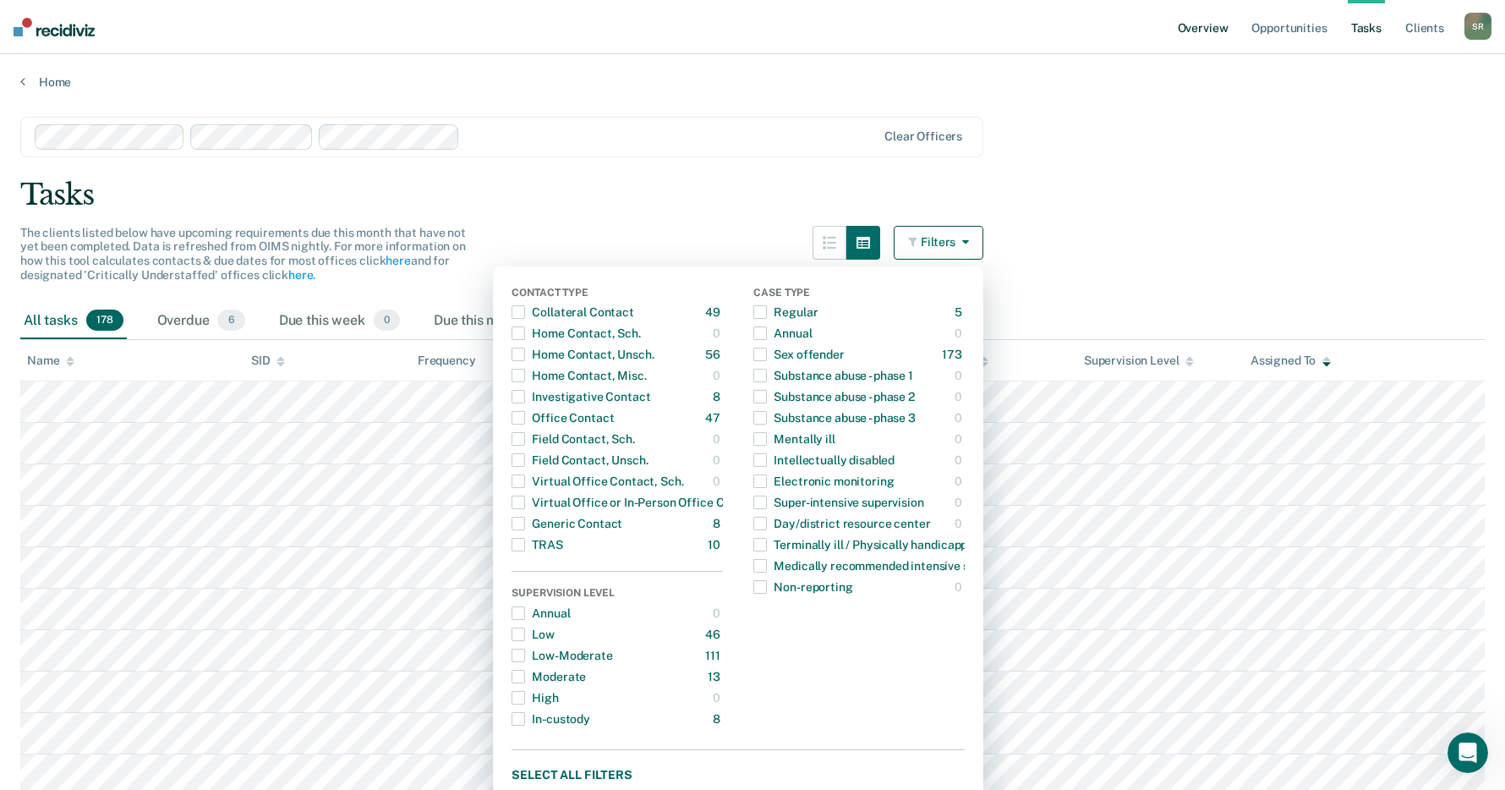
click at [1217, 27] on link "Overview" at bounding box center [1204, 27] width 58 height 54
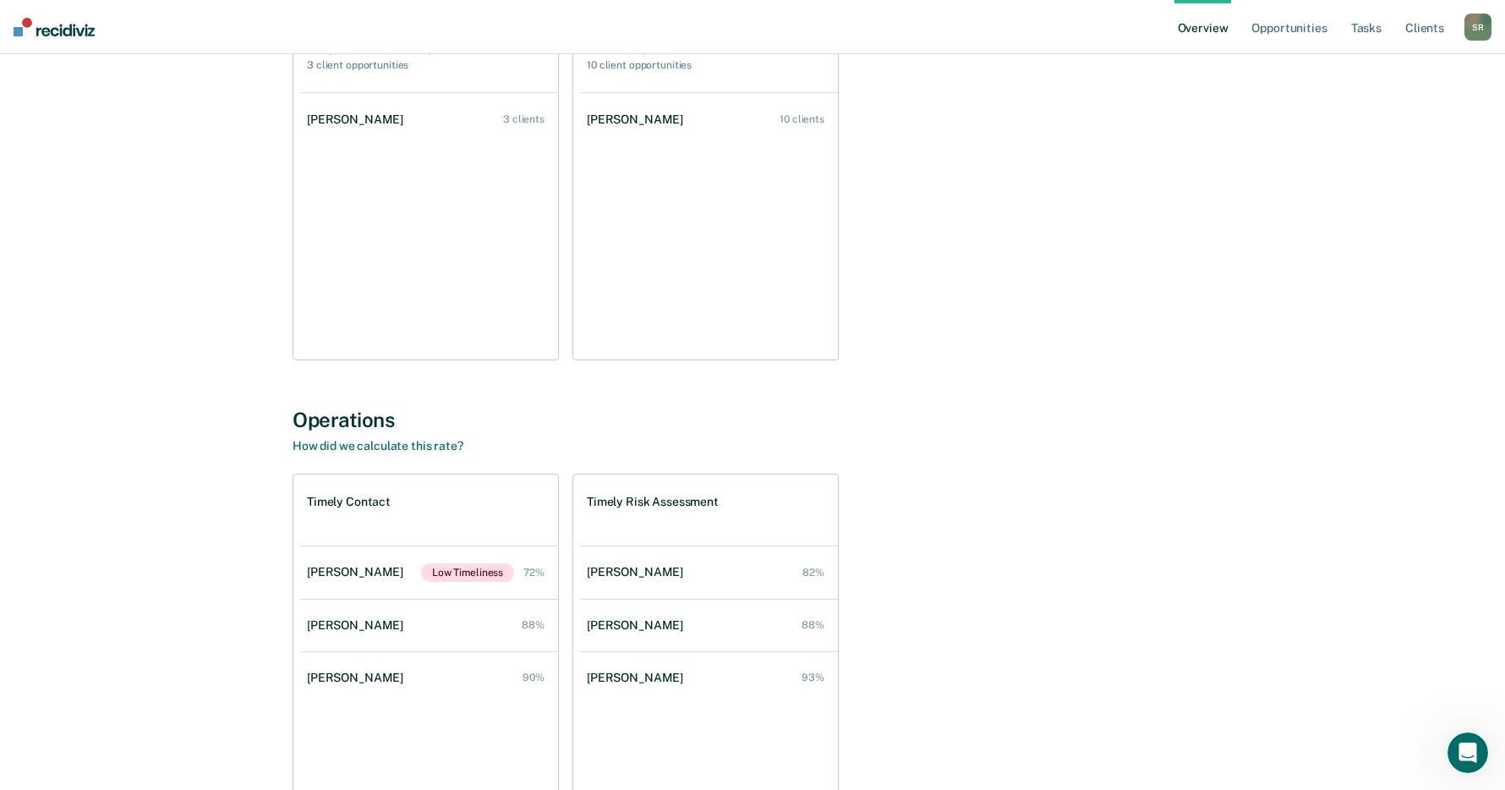
scroll to position [254, 0]
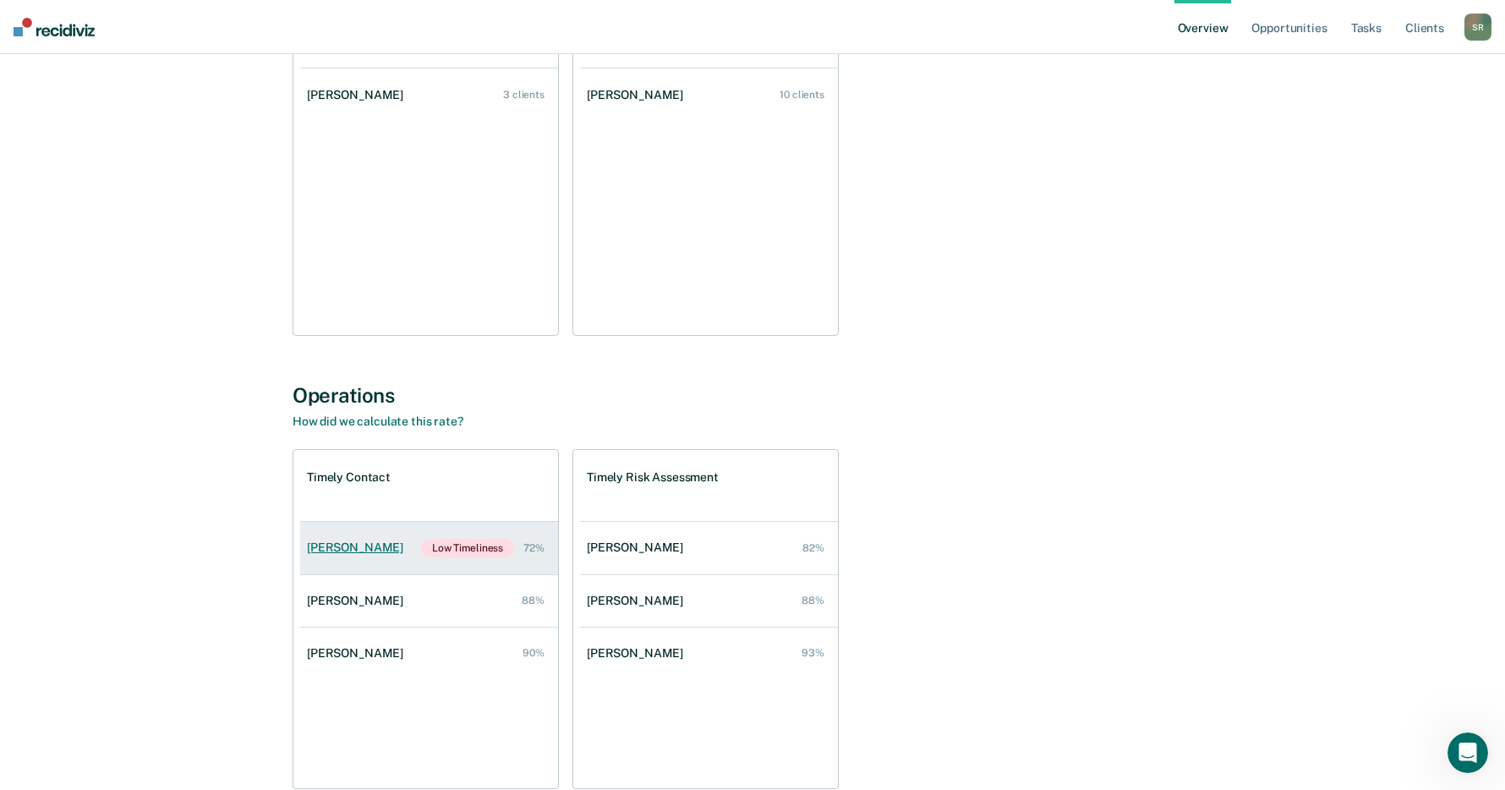
click at [440, 550] on span "Low Timeliness" at bounding box center [467, 548] width 93 height 19
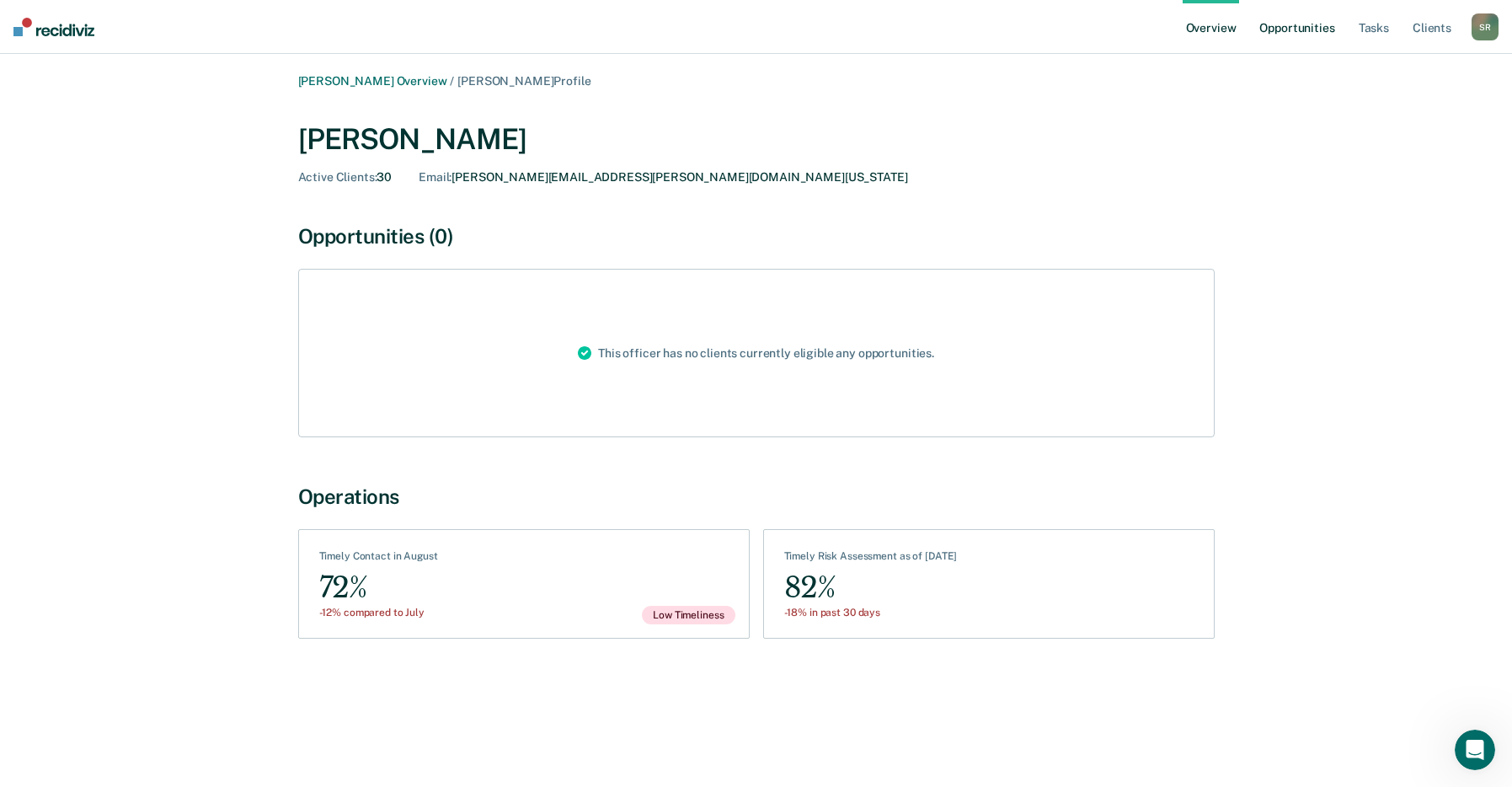
click at [1285, 27] on link "Opportunities" at bounding box center [1297, 27] width 82 height 54
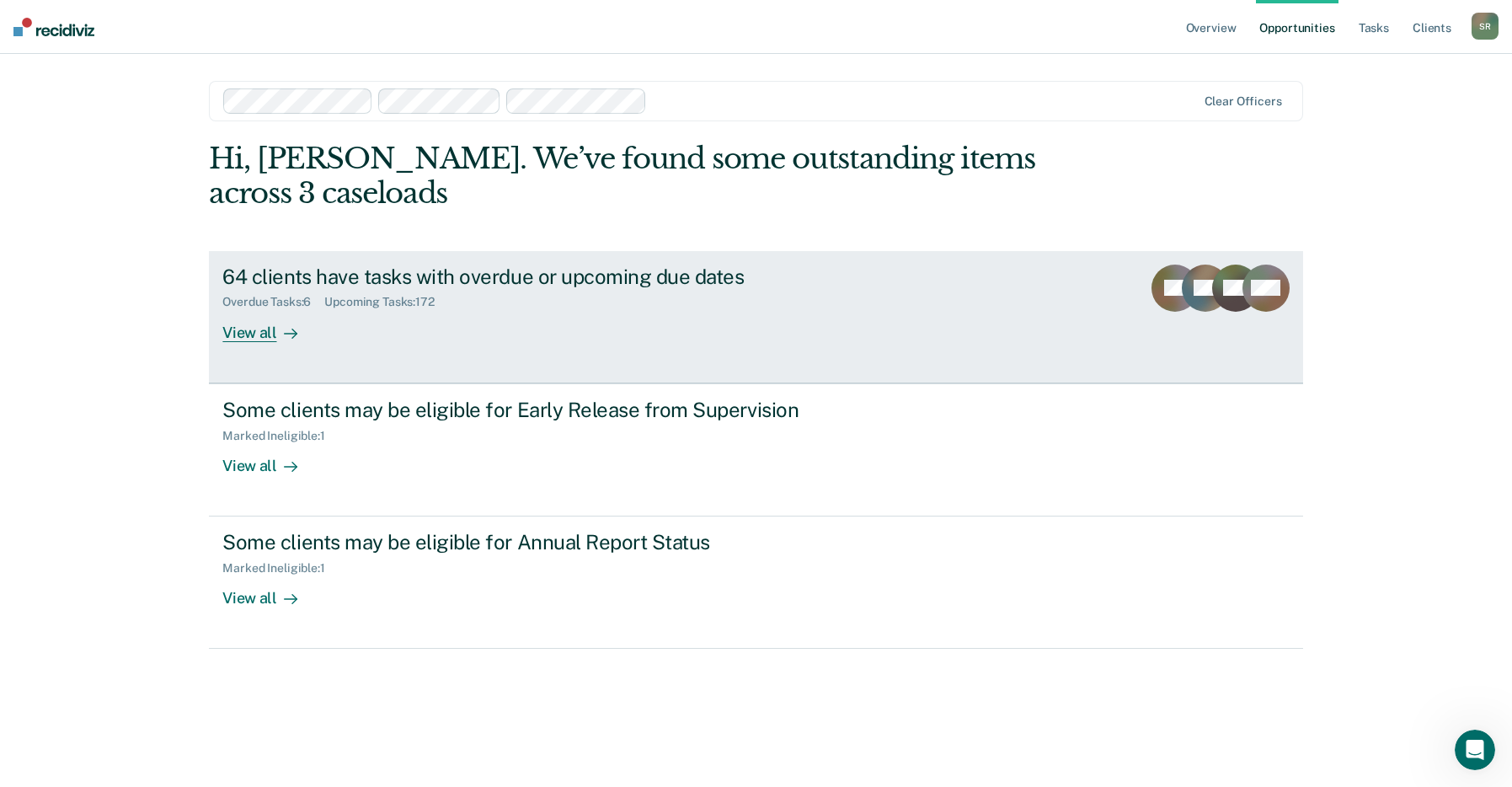
click at [649, 290] on div "Overdue Tasks : 6 Upcoming Tasks : 172" at bounding box center [518, 298] width 592 height 21
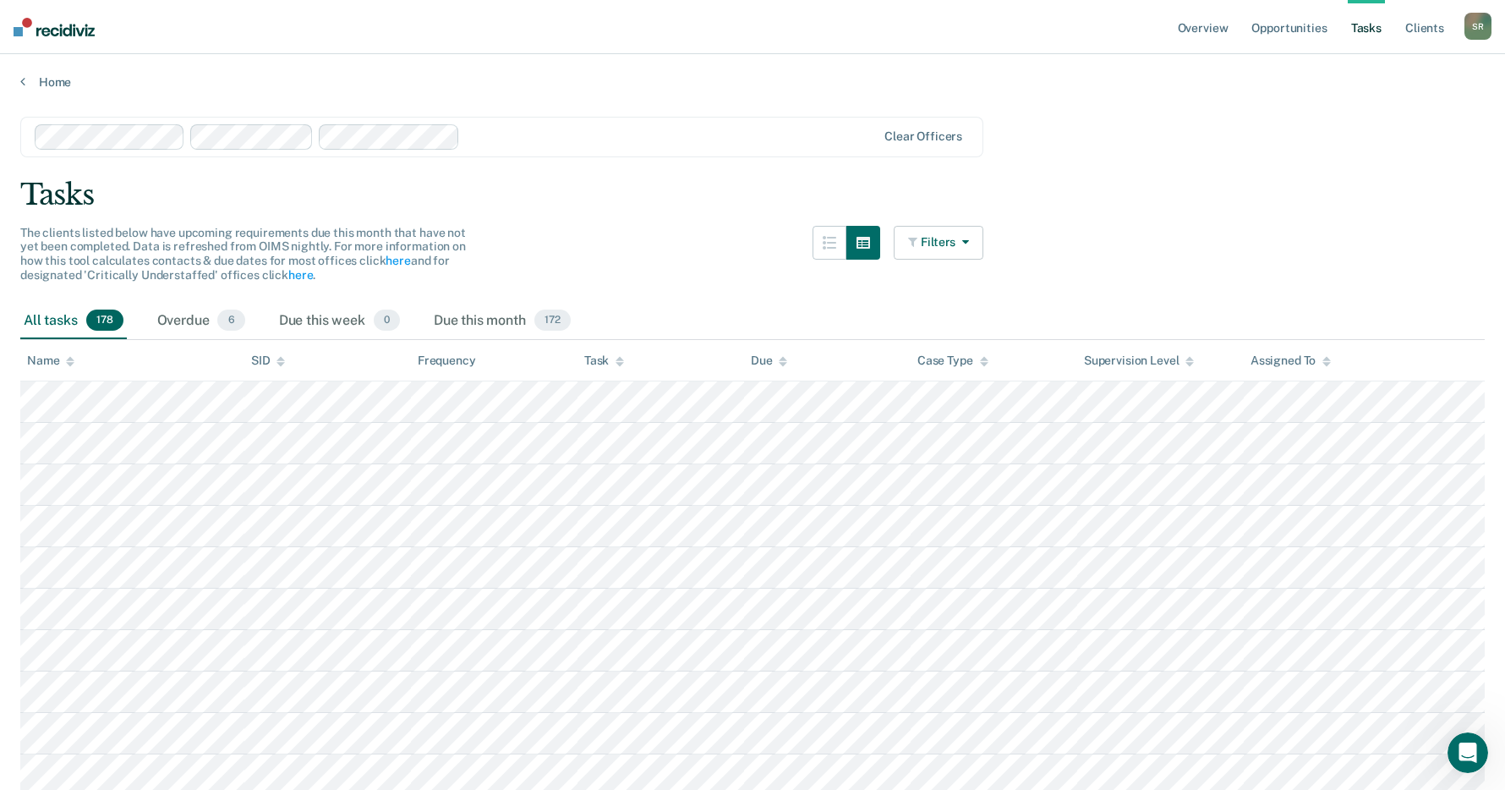
click at [969, 246] on icon "button" at bounding box center [963, 242] width 14 height 12
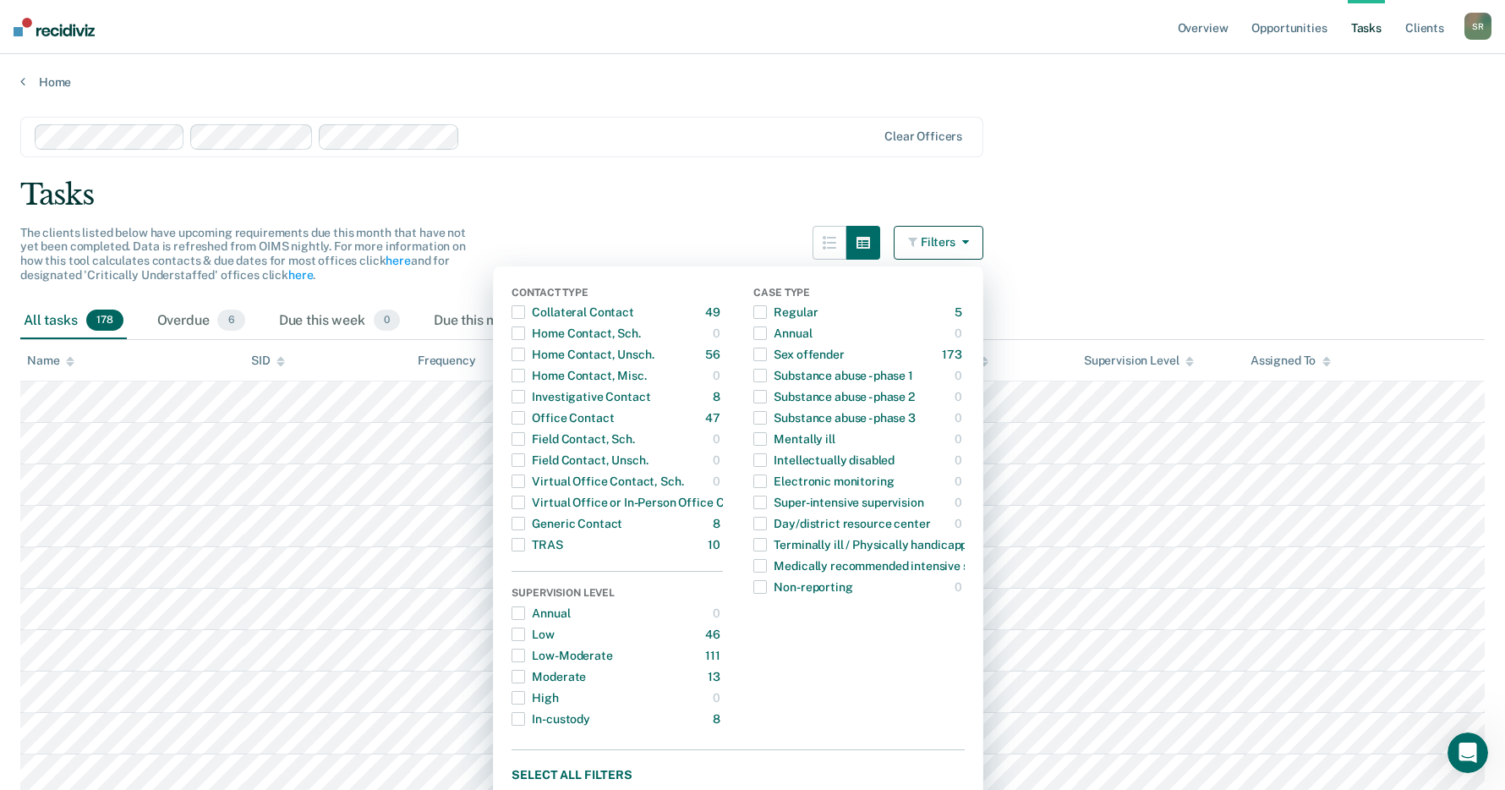
click at [1112, 202] on div "Tasks" at bounding box center [752, 195] width 1465 height 35
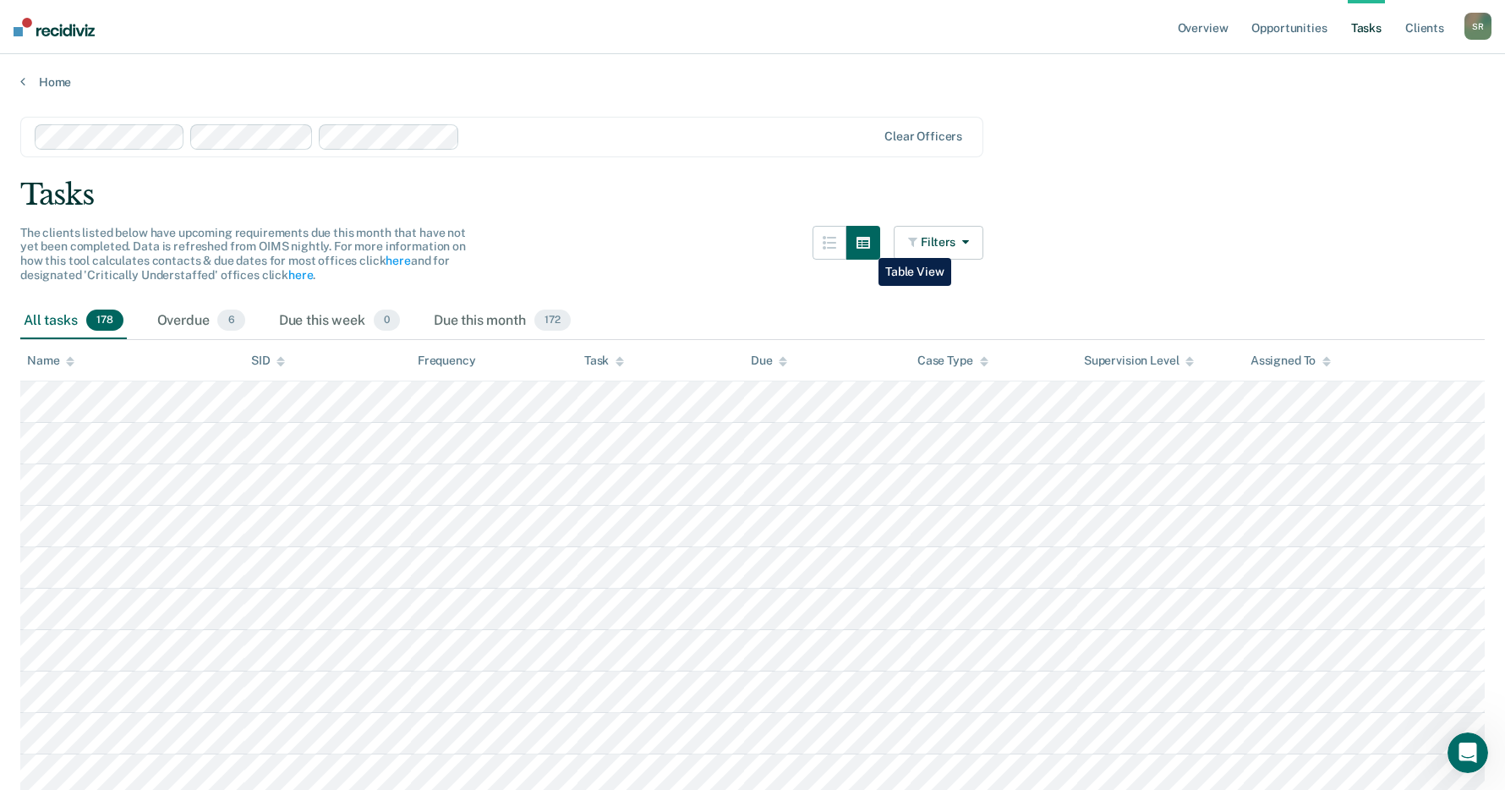
click at [866, 245] on icon "button" at bounding box center [864, 243] width 14 height 12
click at [833, 248] on icon "button" at bounding box center [830, 243] width 14 height 14
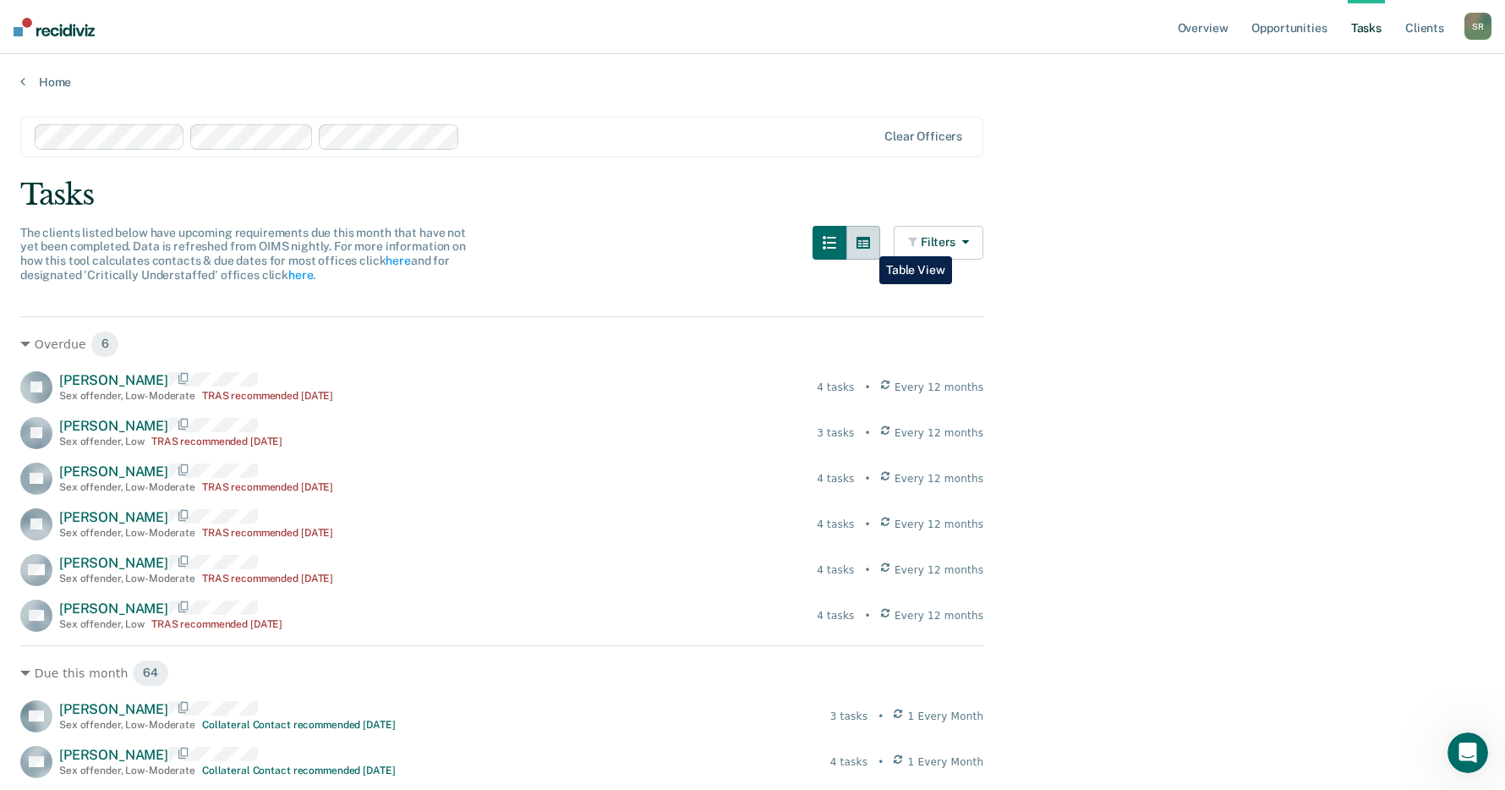
click at [868, 244] on icon "button" at bounding box center [864, 243] width 14 height 12
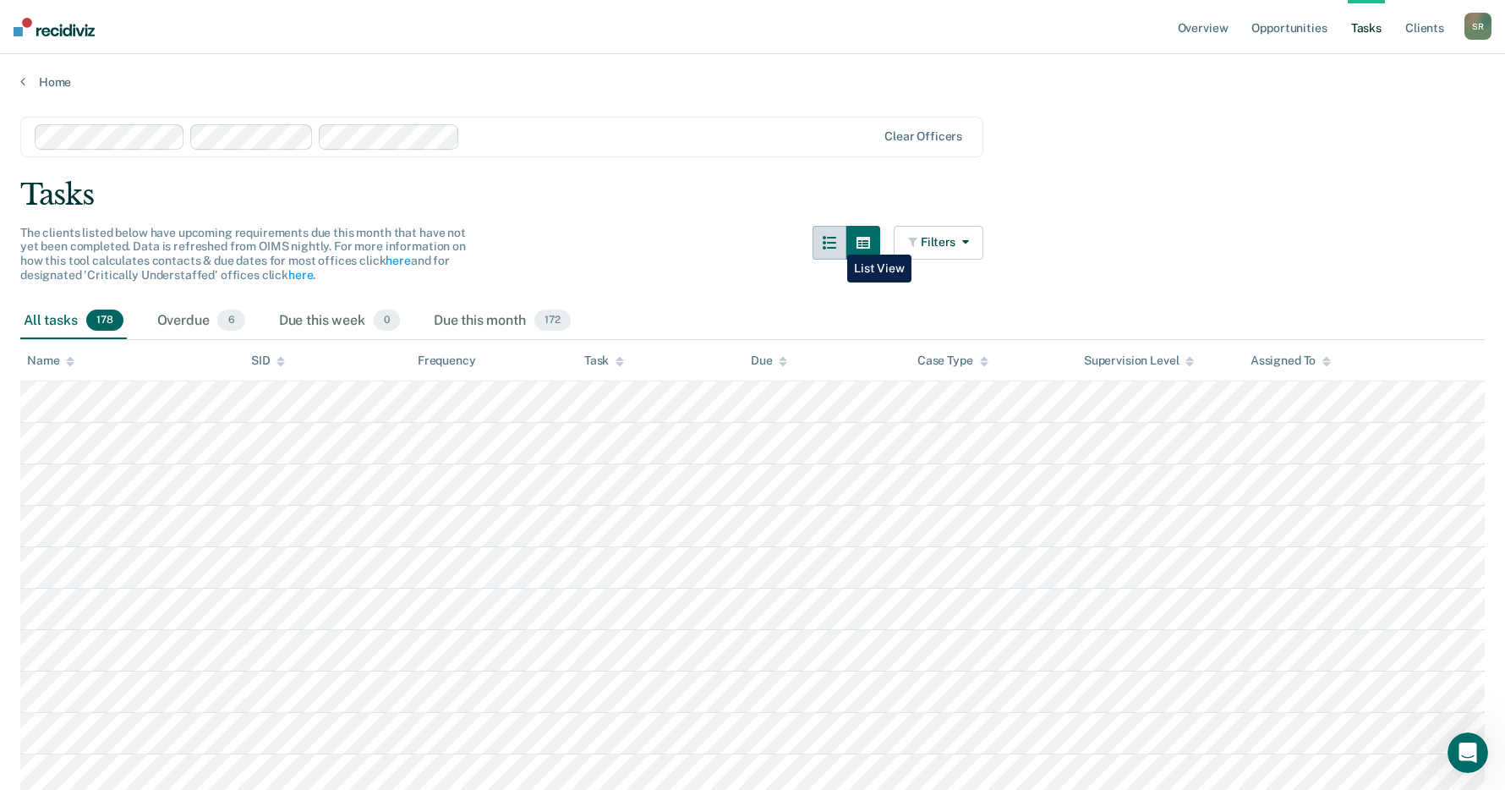
click at [835, 242] on icon "button" at bounding box center [830, 243] width 14 height 14
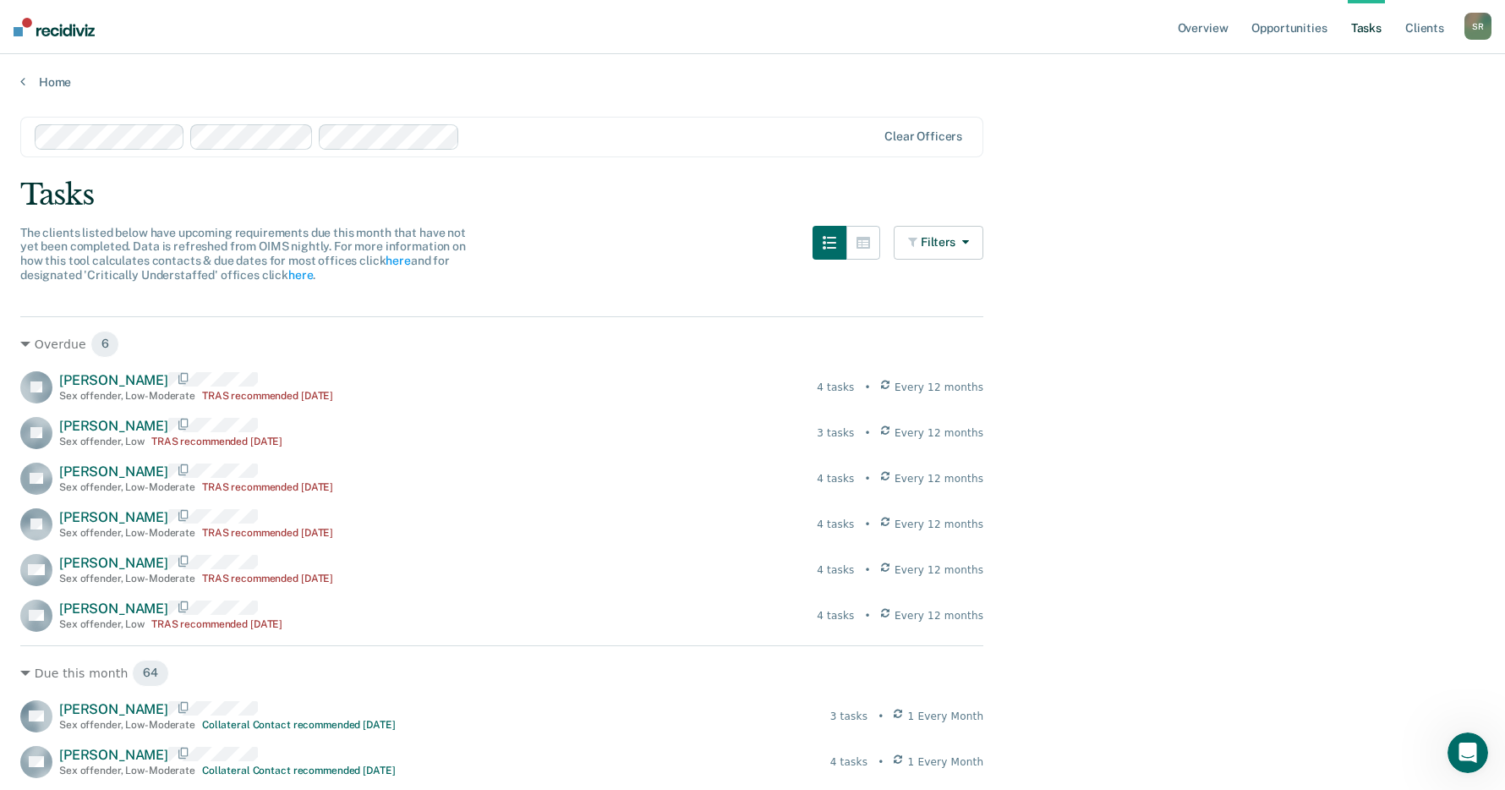
click at [522, 138] on div at bounding box center [671, 136] width 409 height 19
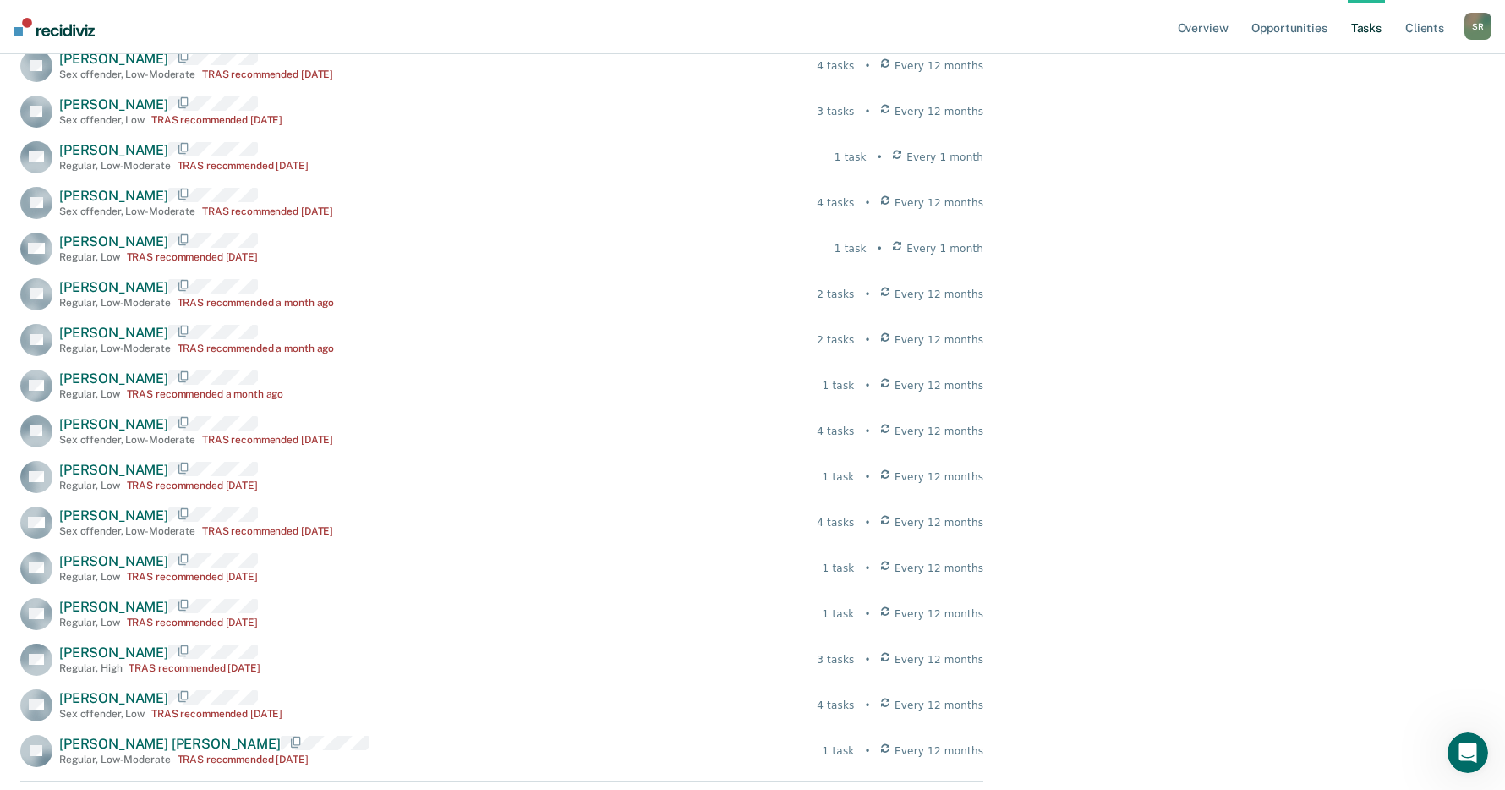
scroll to position [315, 0]
